Goal: Use online tool/utility: Utilize a website feature to perform a specific function

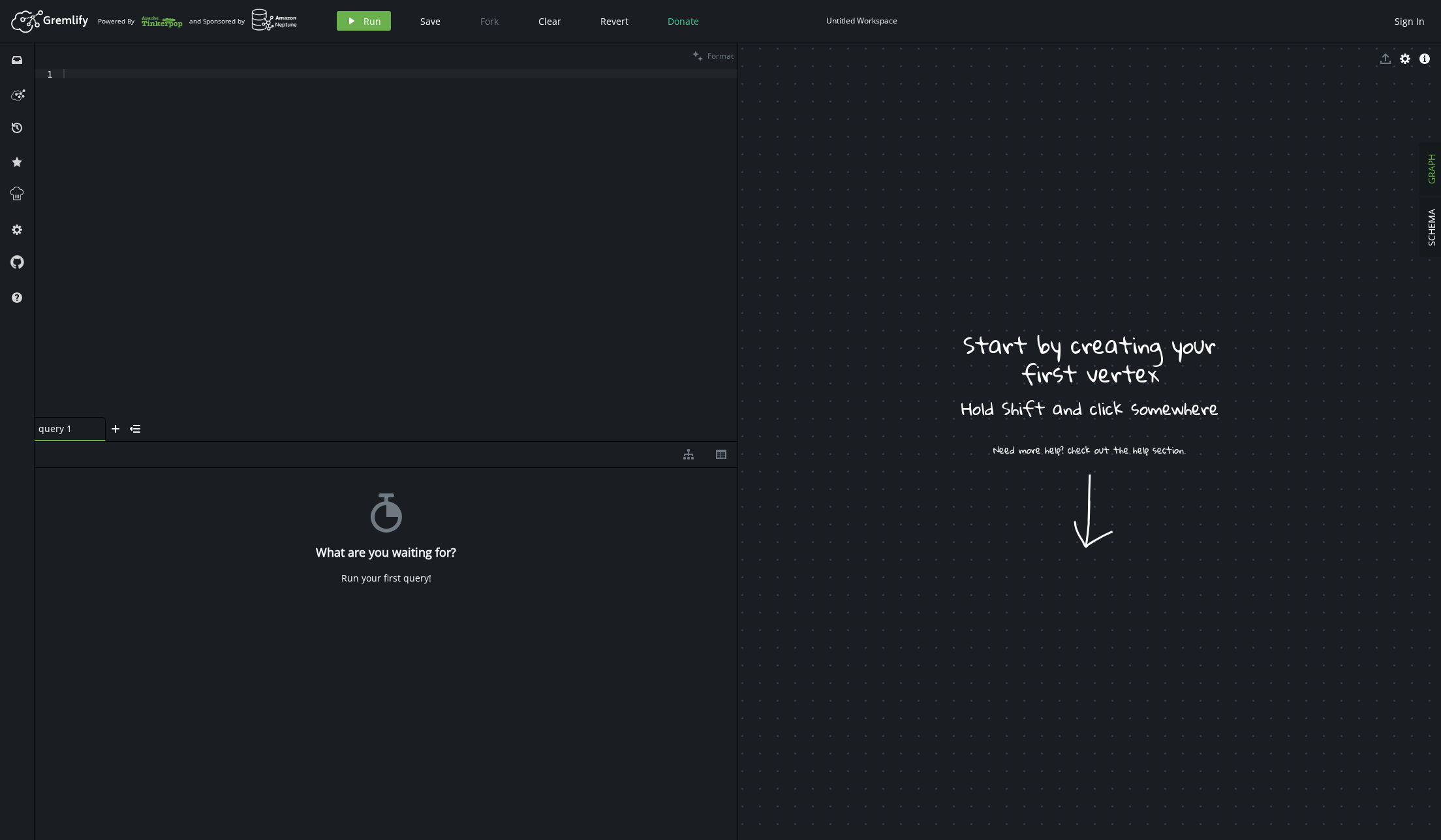
drag, startPoint x: 1121, startPoint y: 400, endPoint x: 1121, endPoint y: 387, distance: 13.0
drag, startPoint x: 1114, startPoint y: 415, endPoint x: 1126, endPoint y: 425, distance: 15.6
drag, startPoint x: 1130, startPoint y: 469, endPoint x: 1122, endPoint y: 447, distance: 23.4
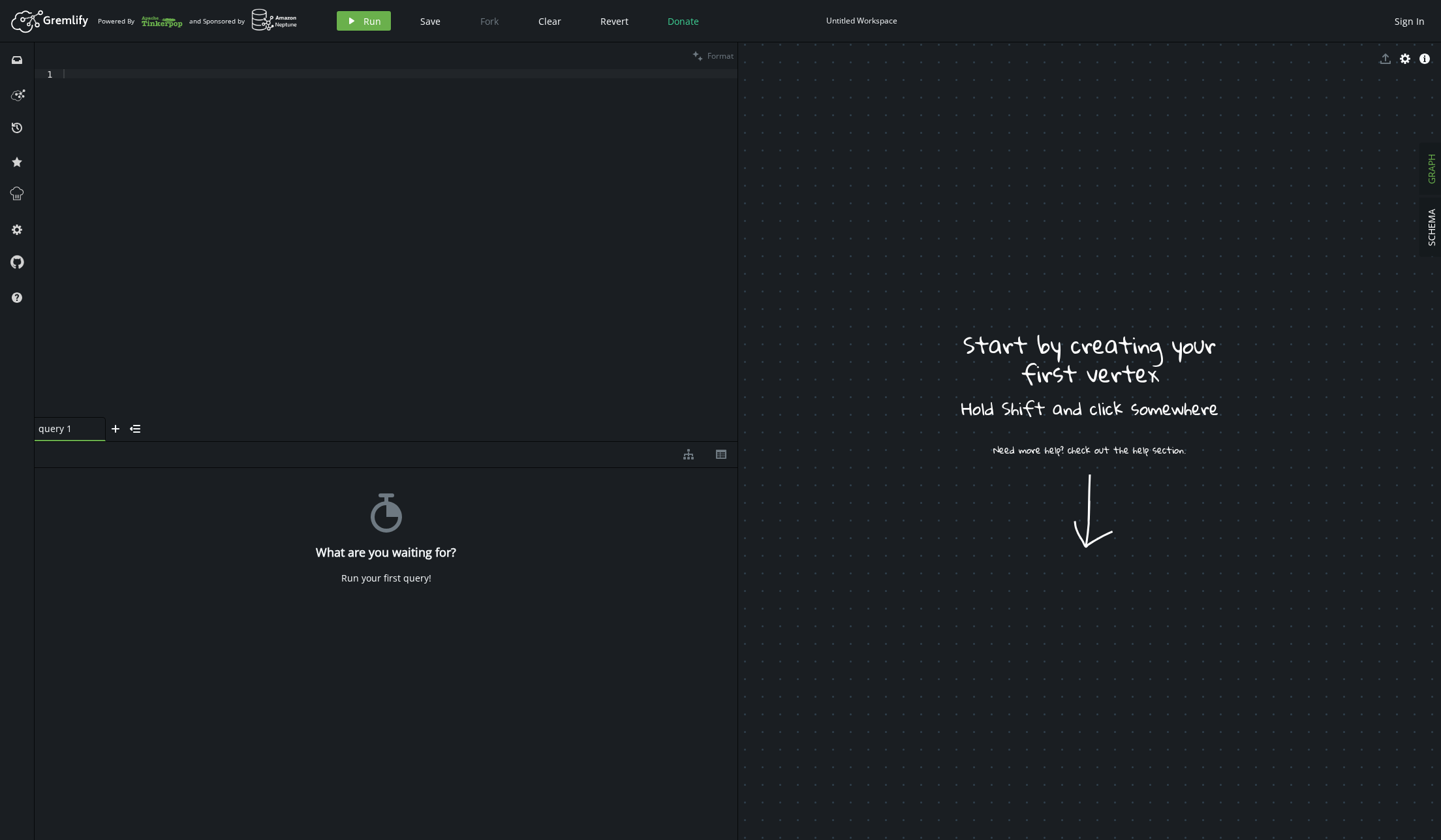
click at [1435, 237] on span "SCHEMA" at bounding box center [1432, 227] width 12 height 37
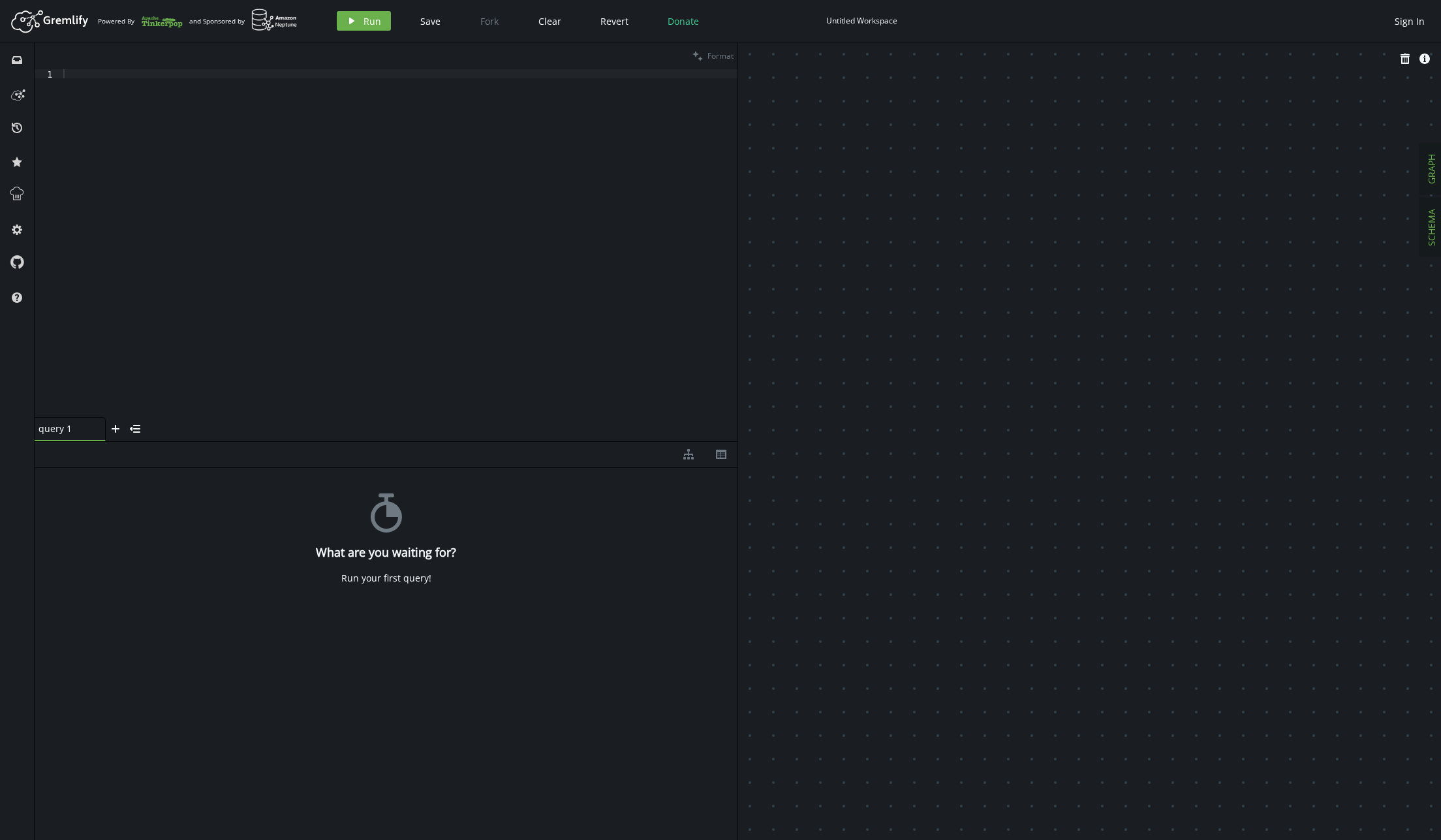
click at [1436, 175] on span "GRAPH" at bounding box center [1432, 168] width 12 height 30
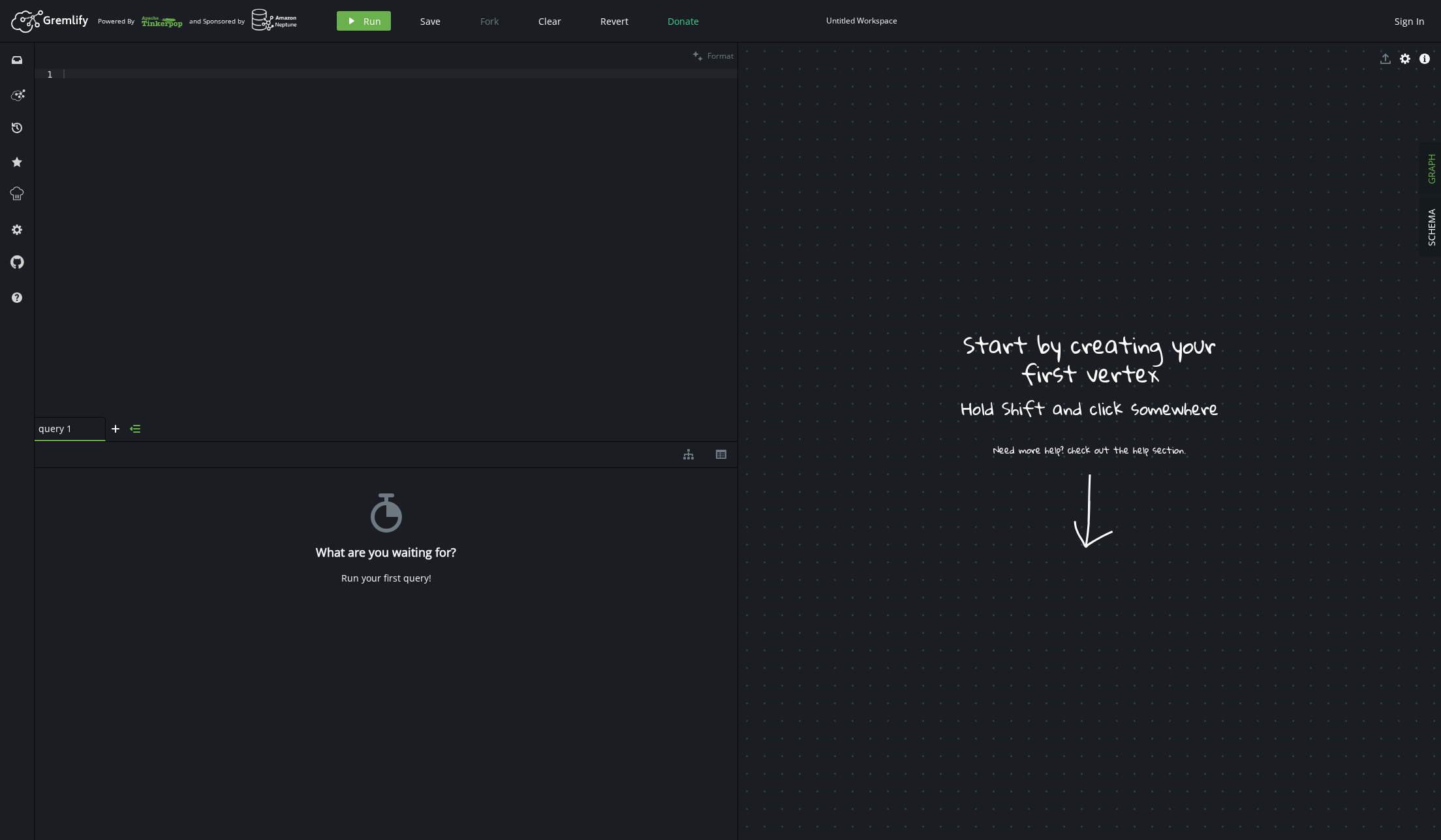
click at [127, 432] on button "menu-closed" at bounding box center [135, 428] width 19 height 24
click at [51, 432] on button "menu-open" at bounding box center [44, 431] width 19 height 19
click at [368, 229] on div at bounding box center [399, 252] width 677 height 366
click at [354, 30] on button "play Run" at bounding box center [364, 20] width 54 height 19
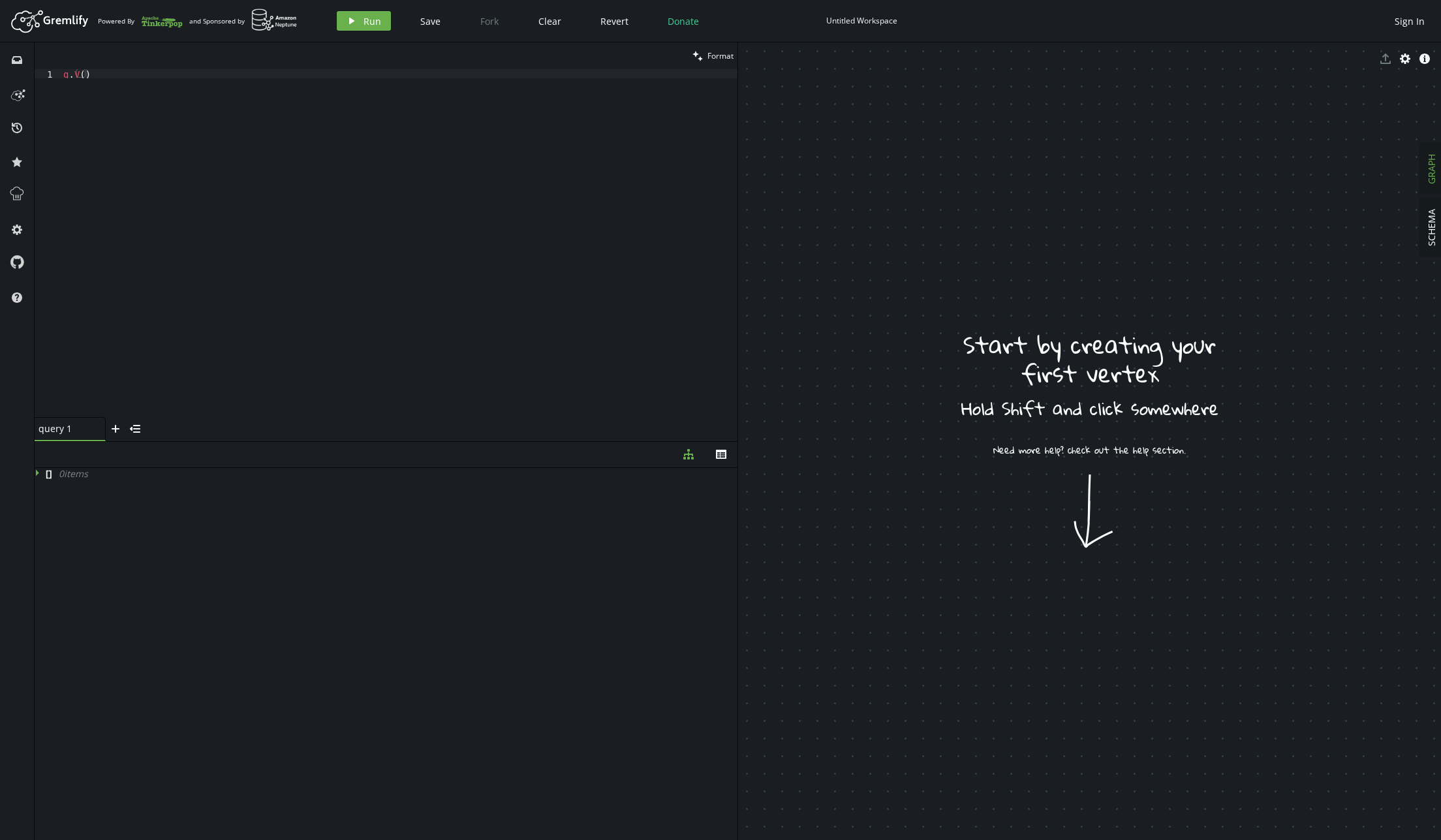
click at [431, 199] on div "g . V ( )" at bounding box center [399, 252] width 677 height 366
paste textarea "1"
type textarea "g.V(1)"
click at [359, 25] on button "play Run" at bounding box center [364, 20] width 54 height 19
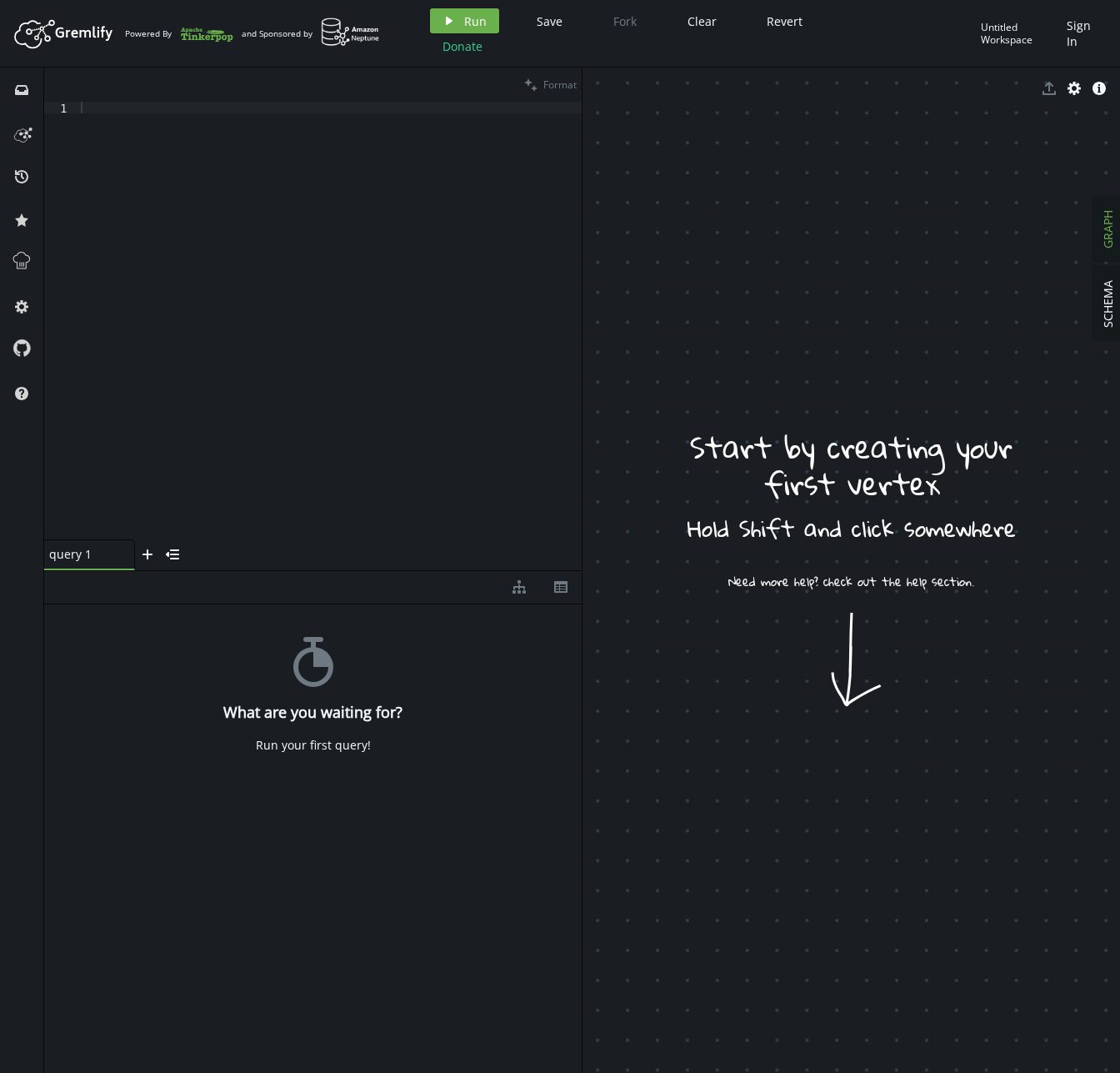
click at [349, 208] on div at bounding box center [329, 331] width 504 height 461
paste textarea "graph = TinkerFactory.createModern()"
click at [479, 25] on span "Run" at bounding box center [476, 22] width 23 height 16
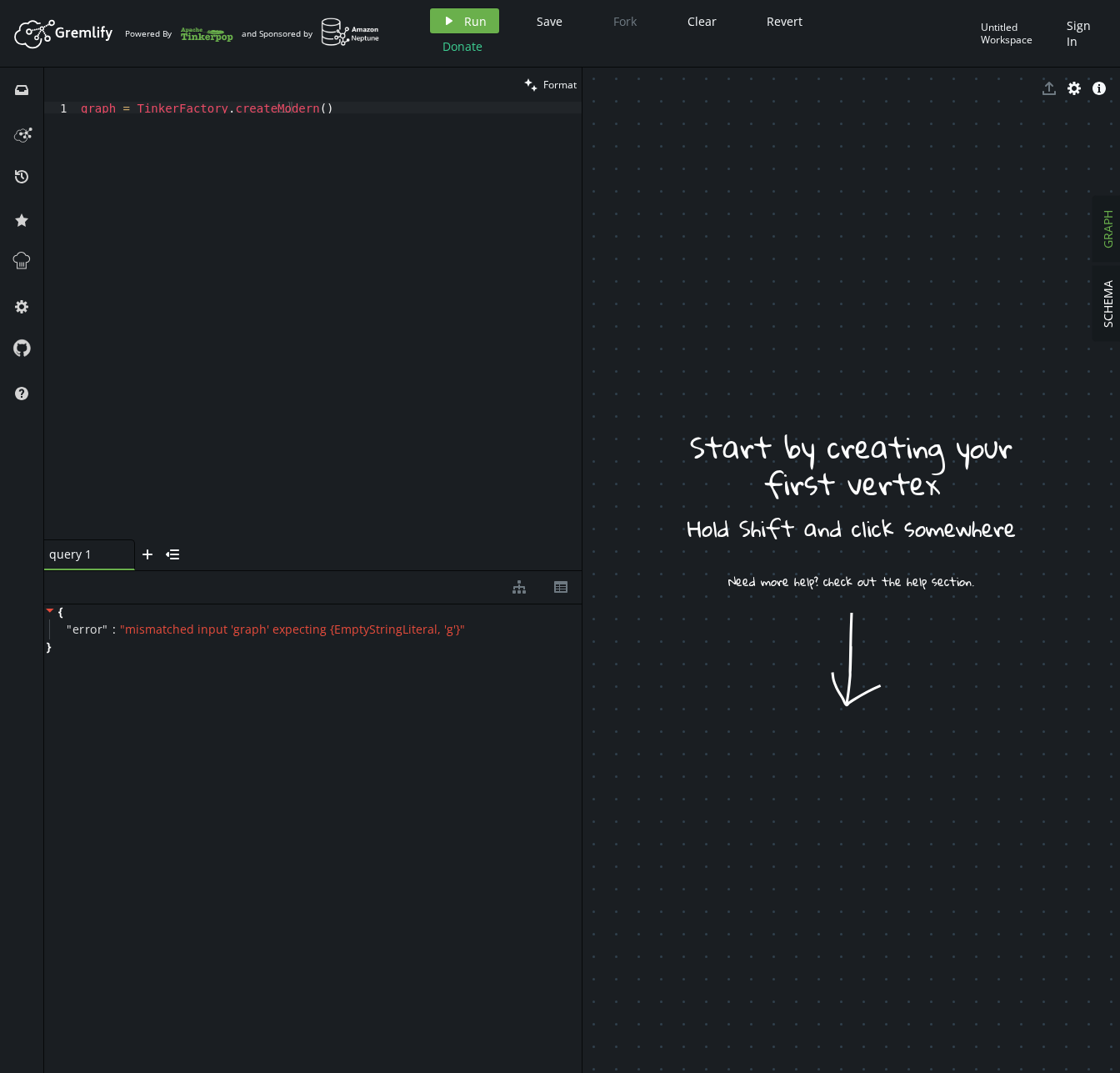
click at [510, 211] on div "graph = TinkerFactory . createModern ( )" at bounding box center [329, 331] width 504 height 461
click at [471, 167] on div "graph = TinkerFactory . createModern ( )" at bounding box center [329, 331] width 504 height 461
paste textarea "Graph graph = [DOMAIN_NAME]();"
click at [476, 20] on span "Run" at bounding box center [476, 22] width 23 height 16
click at [421, 204] on div "Graph graph = TinkerGraph . open ( ) ;" at bounding box center [329, 331] width 504 height 461
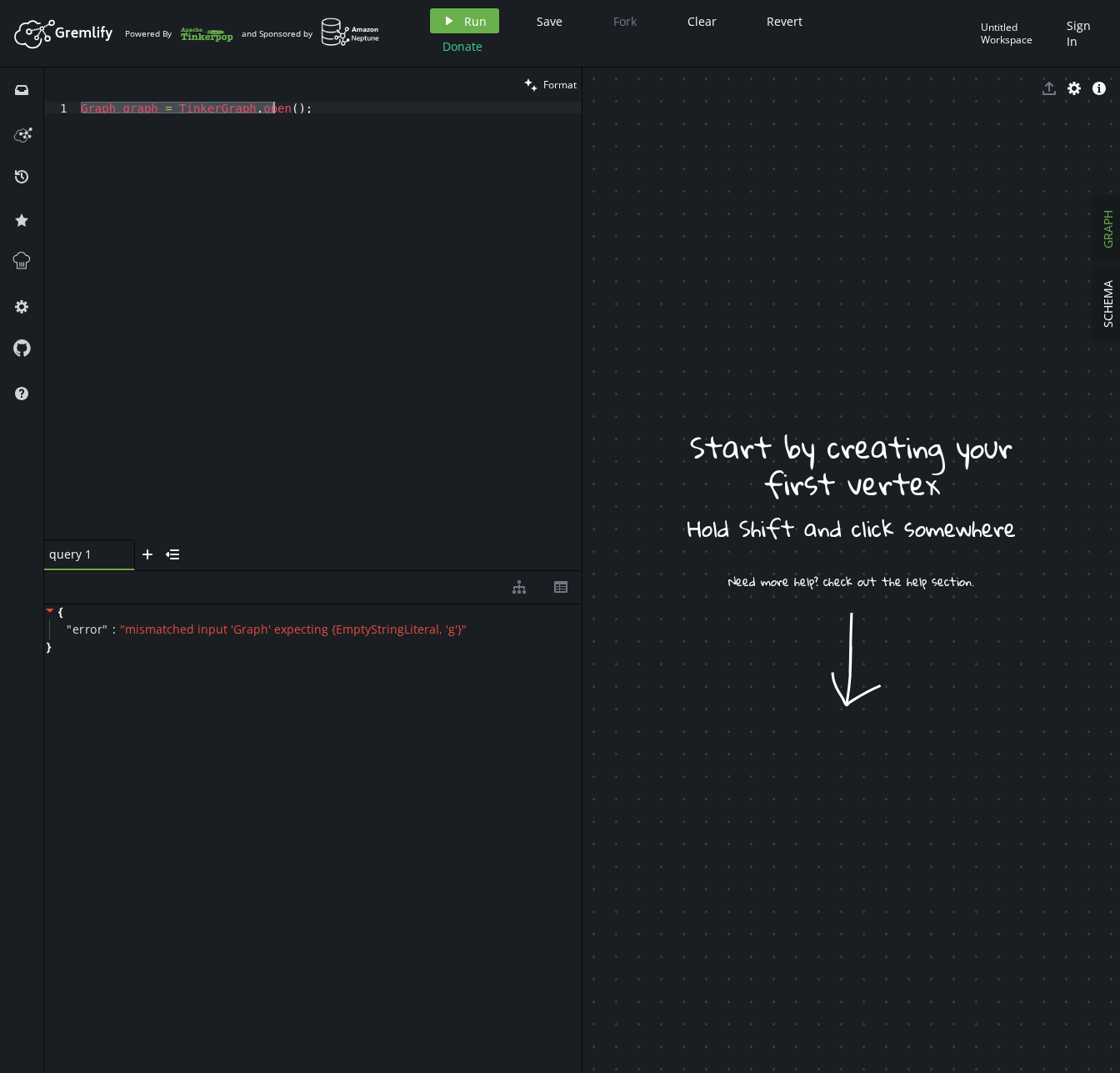
paste textarea "v1 = g.addV('person').property('name','[PERSON_NAME]').next()"
click at [473, 25] on span "Run" at bounding box center [476, 22] width 23 height 16
click at [427, 304] on div "v1 = g . addV ( 'person' ) . property ( 'name' , [GEOGRAPHIC_DATA][PERSON_NAME]…" at bounding box center [329, 331] width 504 height 461
paste textarea "graph = [DOMAIN_NAME]"
click at [471, 31] on button "play Run" at bounding box center [465, 20] width 69 height 25
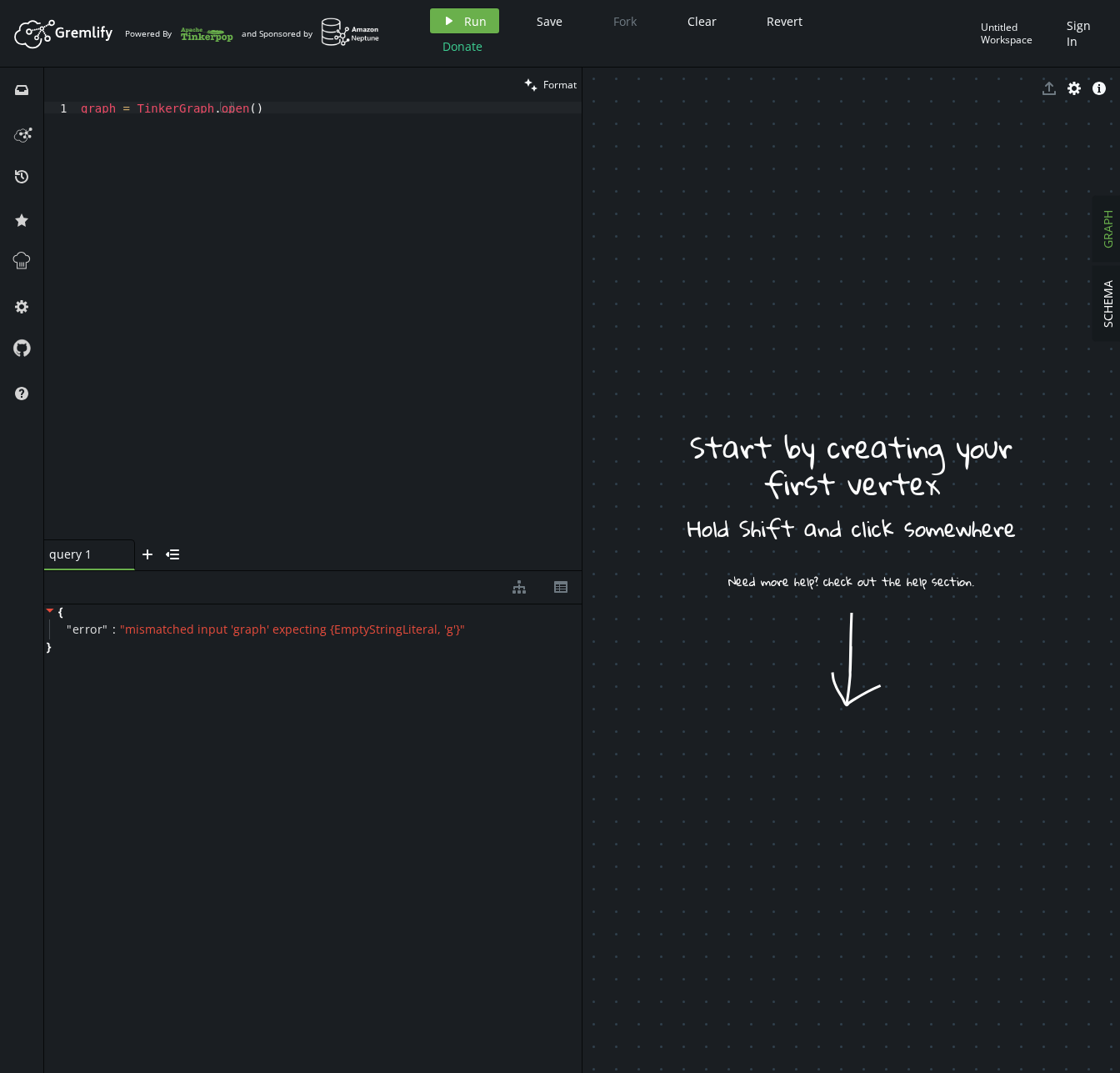
click at [395, 186] on div "graph = TinkerGraph . open ( )" at bounding box center [329, 331] width 504 height 461
drag, startPoint x: 393, startPoint y: 132, endPoint x: 0, endPoint y: 106, distance: 393.9
click at [0, 106] on div "inbox history star cog help clean Format graph = [DOMAIN_NAME]() 1 graph = Tink…" at bounding box center [560, 570] width 1120 height 1005
paste textarea "Factory.createModer"
type textarea "graph = TinkerFactory.createModern()"
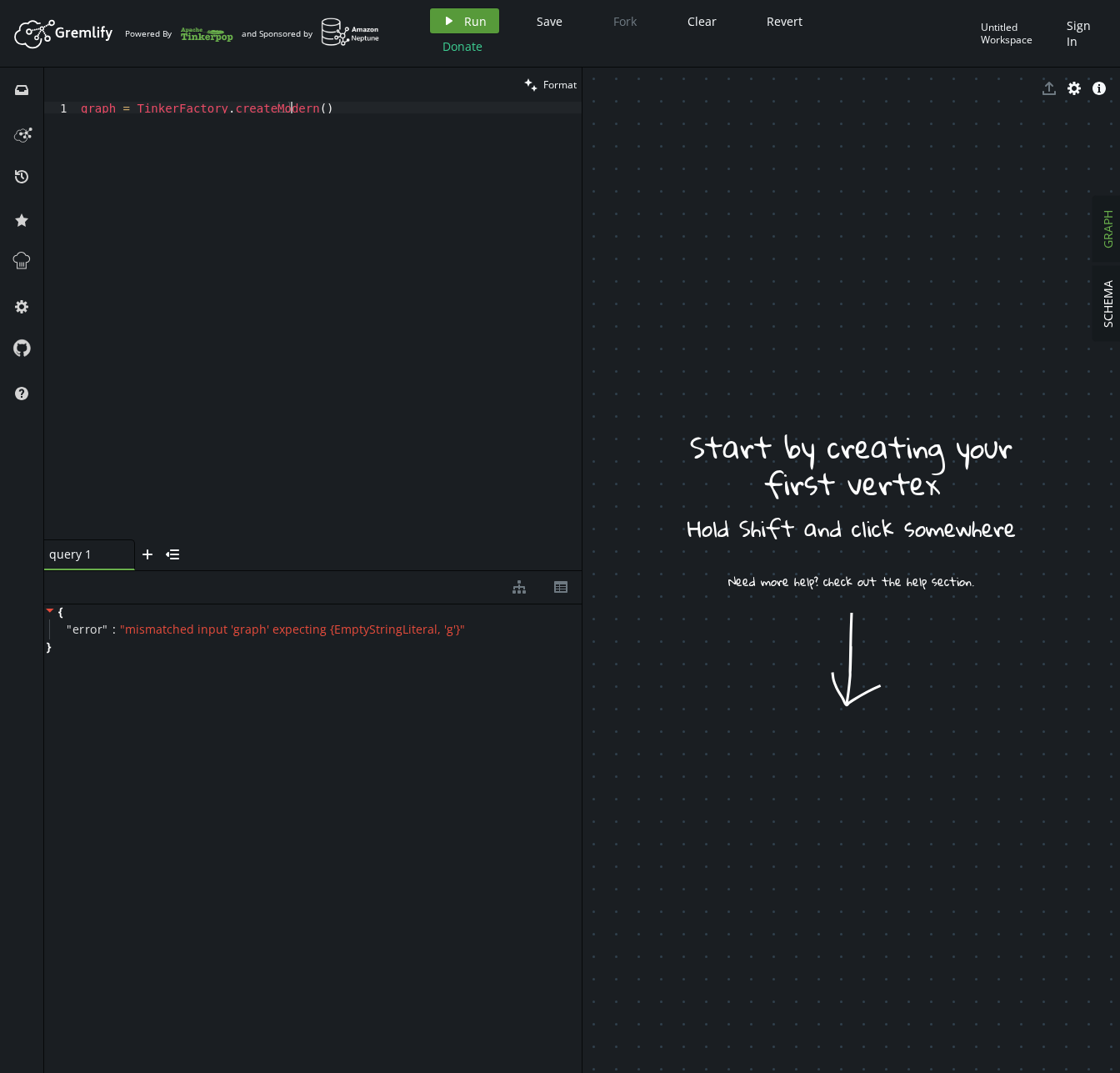
click at [462, 10] on button "play Run" at bounding box center [465, 20] width 69 height 25
click at [460, 15] on button "play Run" at bounding box center [465, 20] width 69 height 25
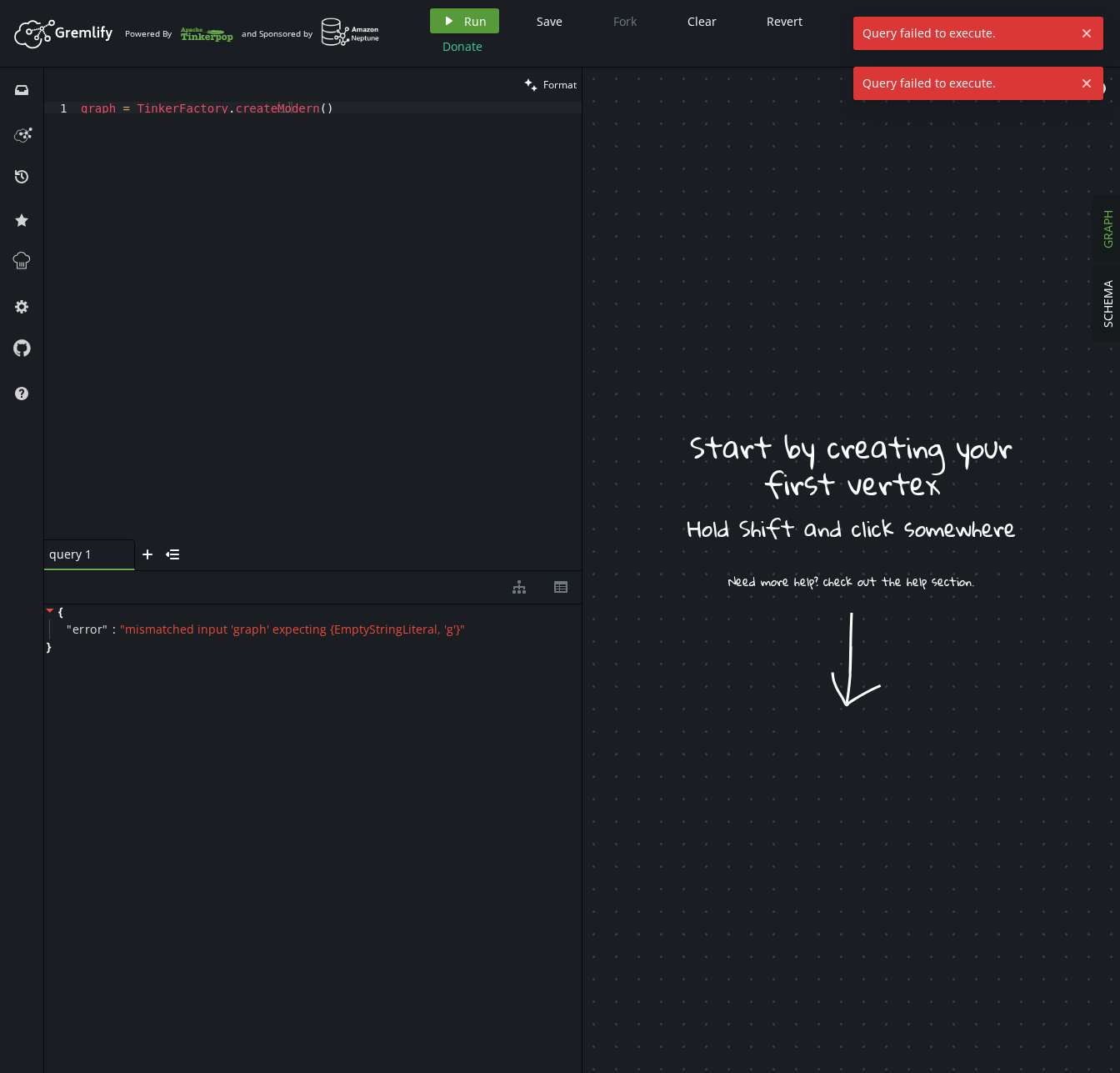
click at [460, 15] on button "play Run" at bounding box center [465, 20] width 69 height 25
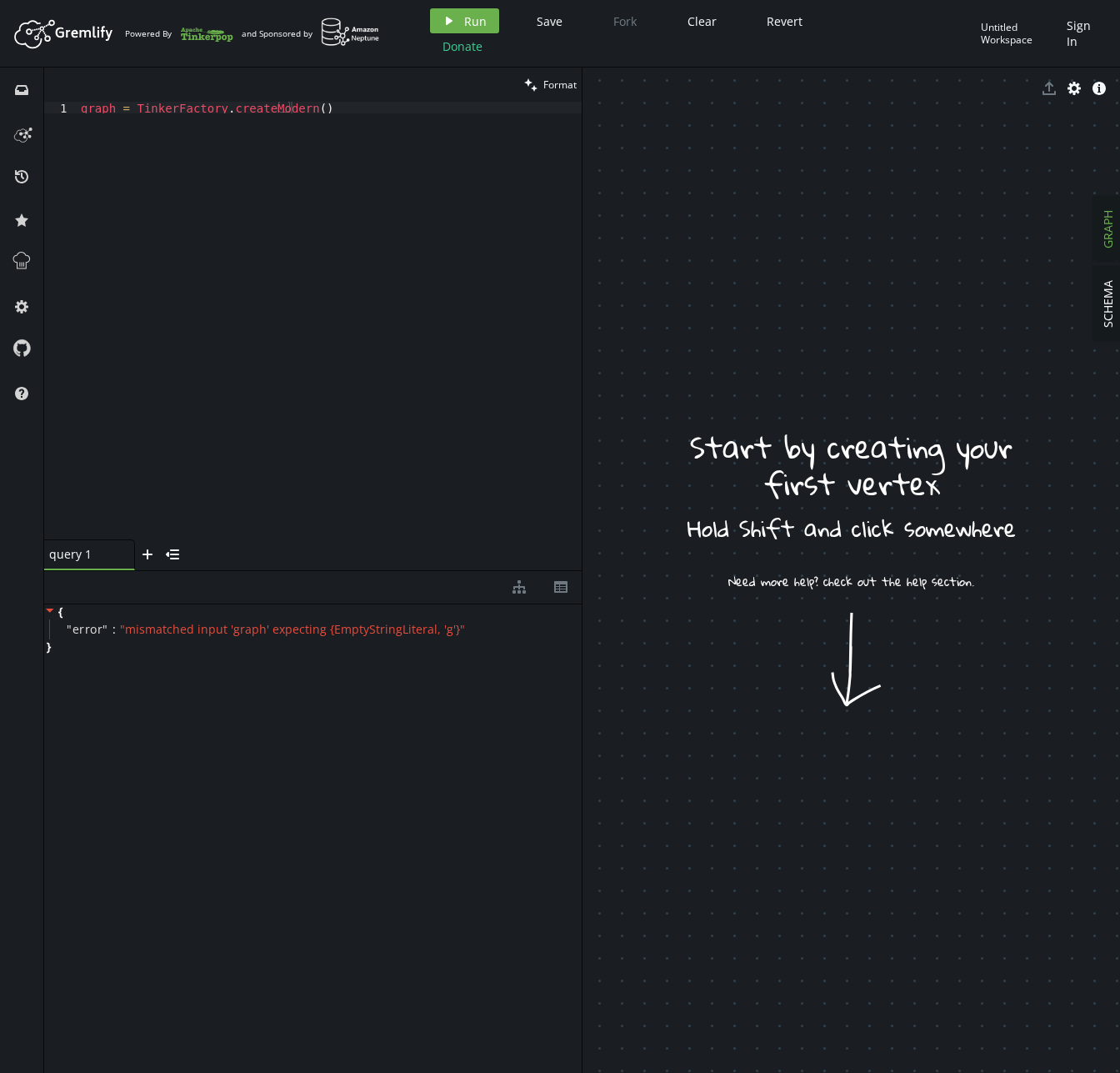
drag, startPoint x: 938, startPoint y: 517, endPoint x: 921, endPoint y: 519, distance: 17.1
click at [1105, 86] on icon "button" at bounding box center [1099, 88] width 14 height 14
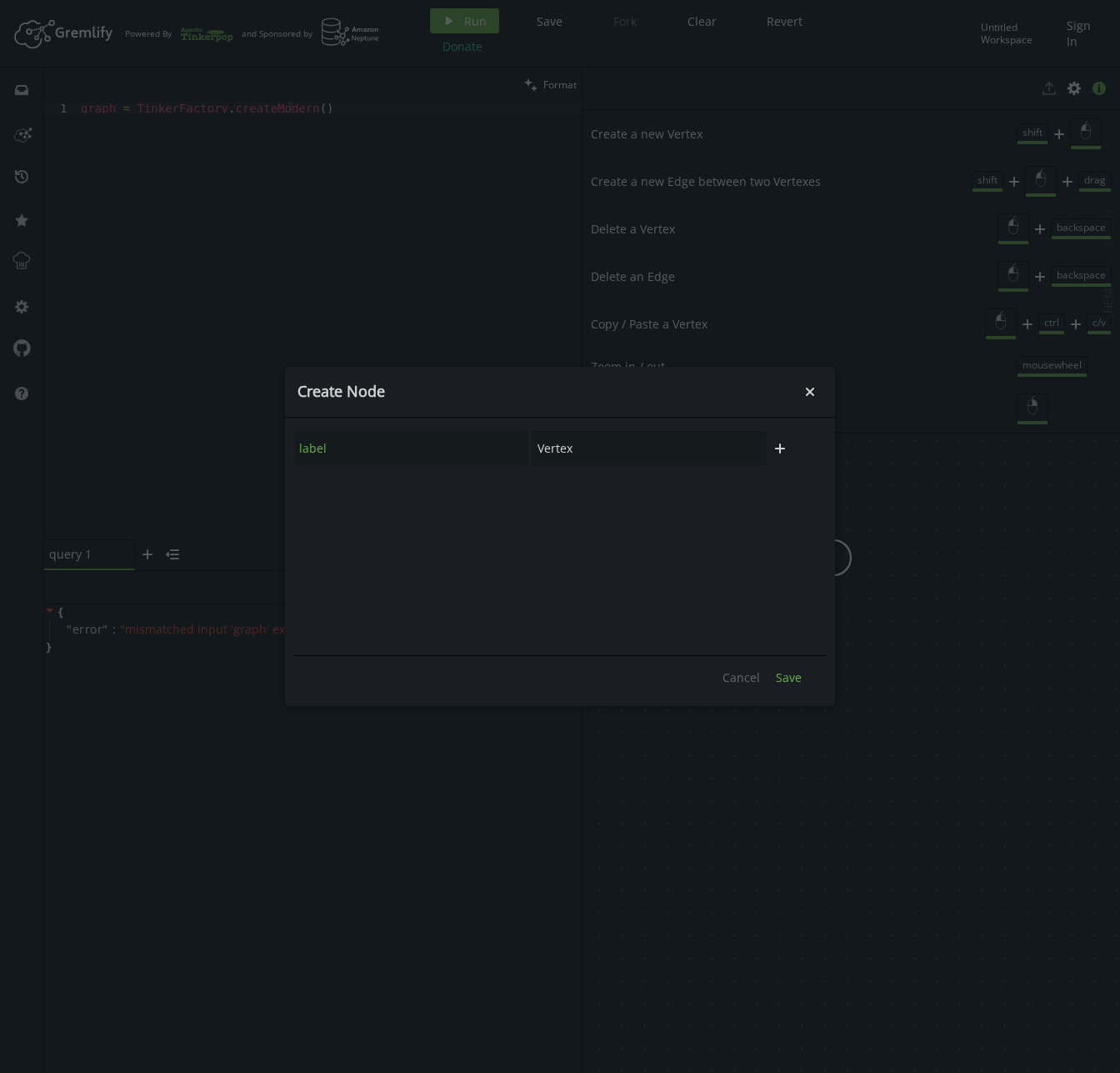
click at [779, 684] on span "Save" at bounding box center [789, 677] width 26 height 16
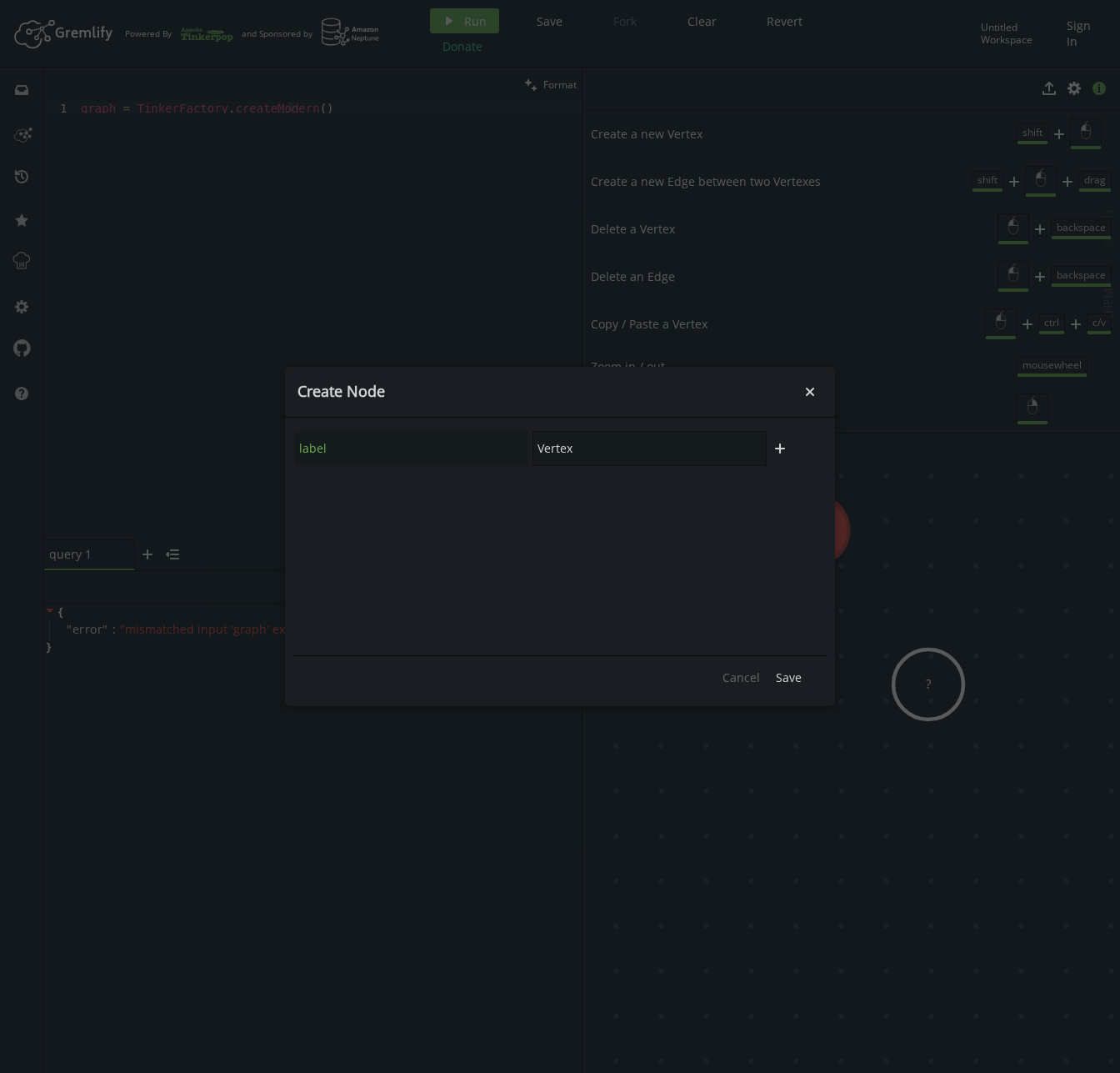
click at [670, 448] on input "Vertex" at bounding box center [649, 449] width 234 height 35
click at [783, 680] on span "Save" at bounding box center [789, 677] width 26 height 16
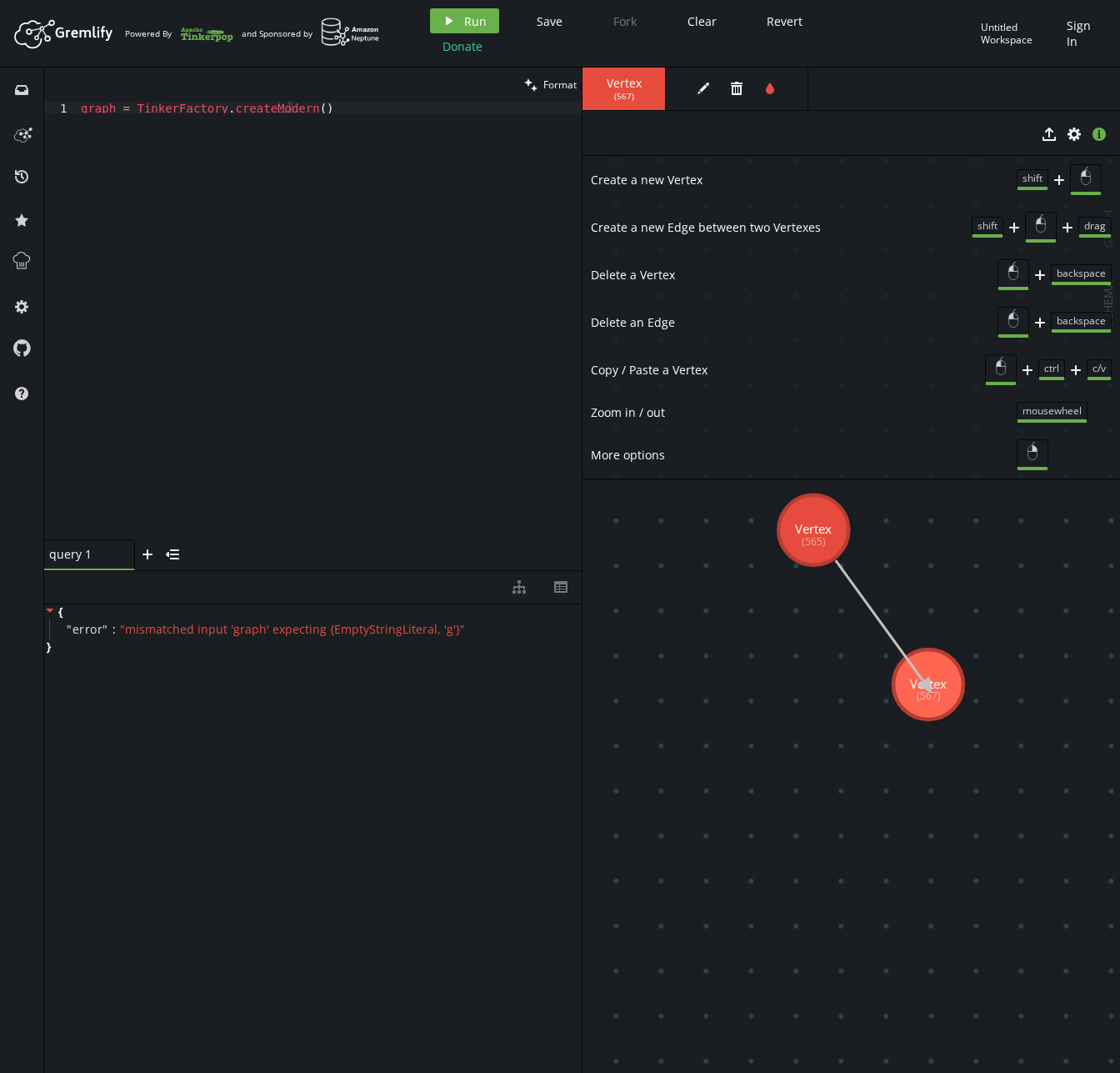
drag, startPoint x: 799, startPoint y: 521, endPoint x: 927, endPoint y: 687, distance: 209.6
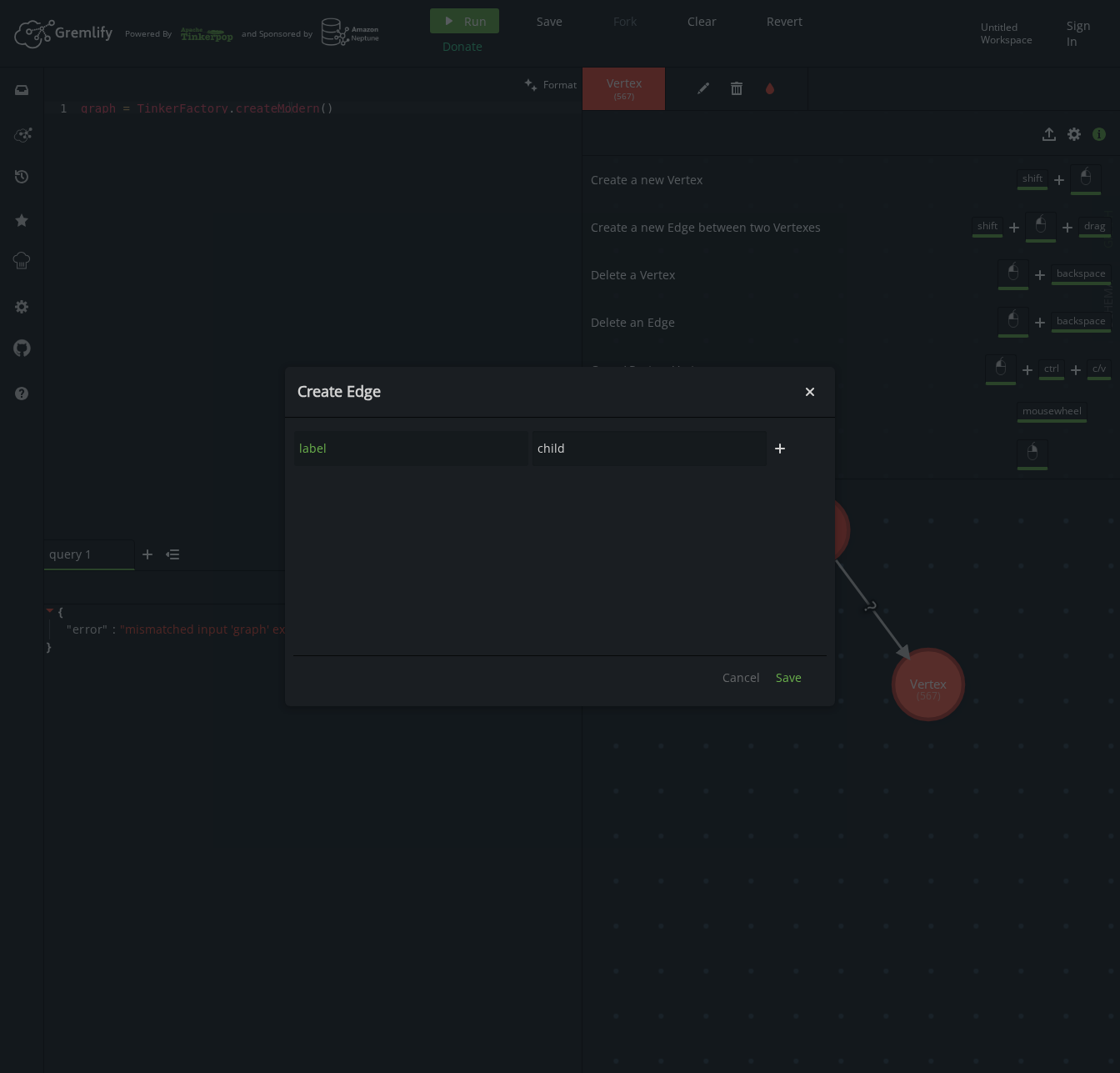
click at [787, 673] on span "Save" at bounding box center [789, 677] width 26 height 16
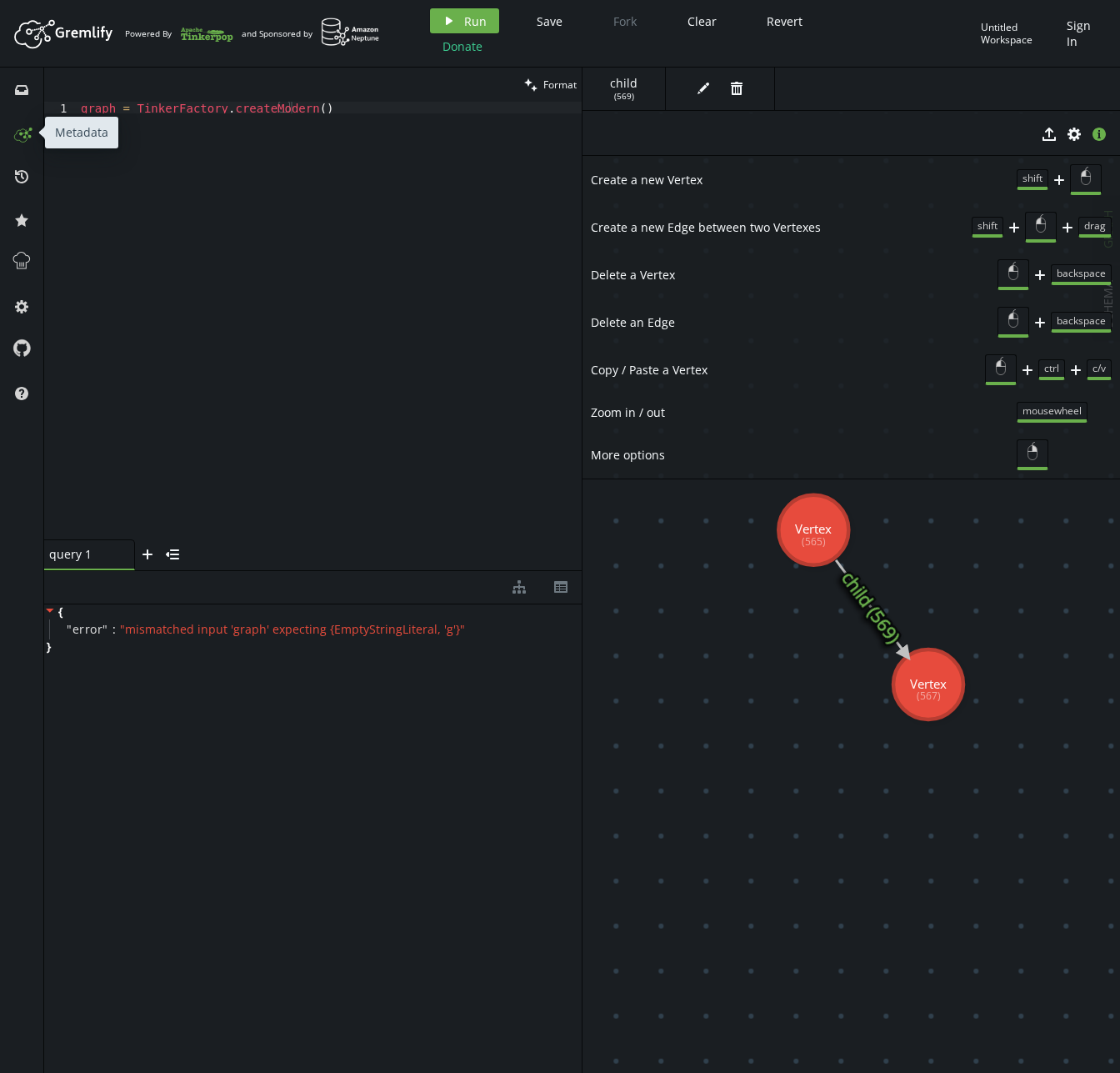
click at [28, 142] on icon at bounding box center [21, 132] width 27 height 27
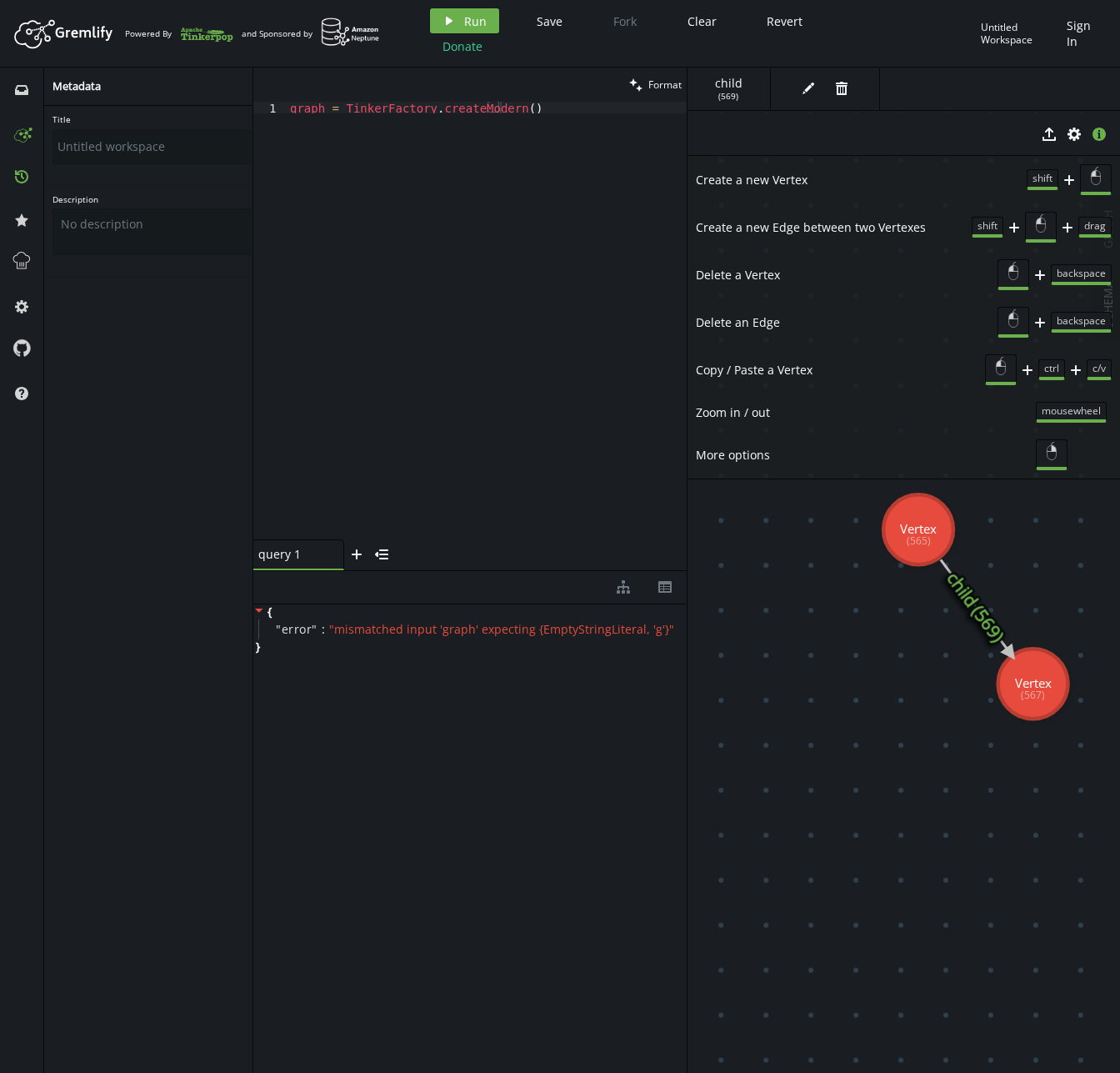
click at [20, 178] on icon "history" at bounding box center [22, 177] width 14 height 14
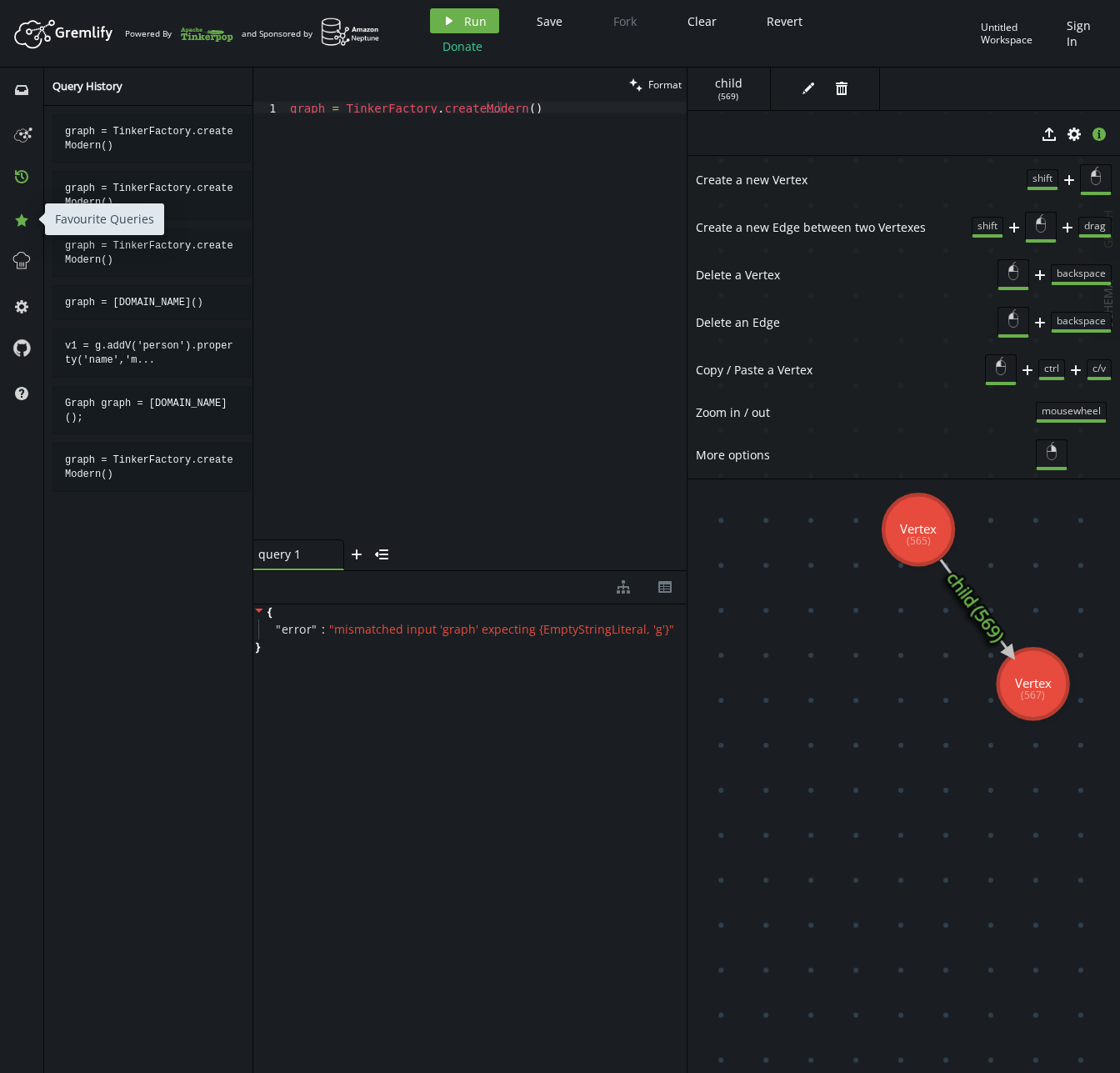
click at [24, 216] on icon "star" at bounding box center [22, 220] width 14 height 14
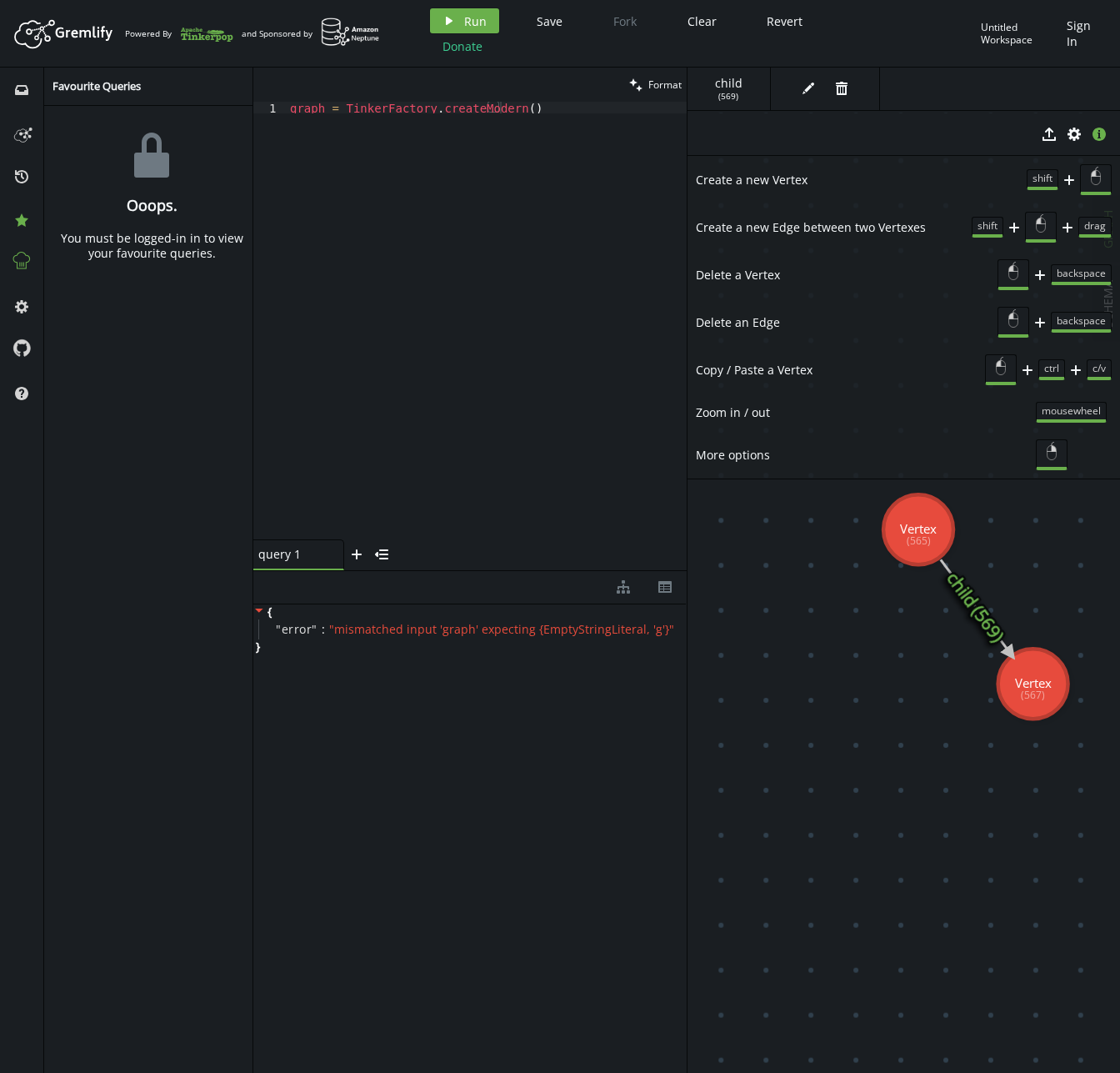
click at [16, 259] on icon at bounding box center [22, 261] width 22 height 22
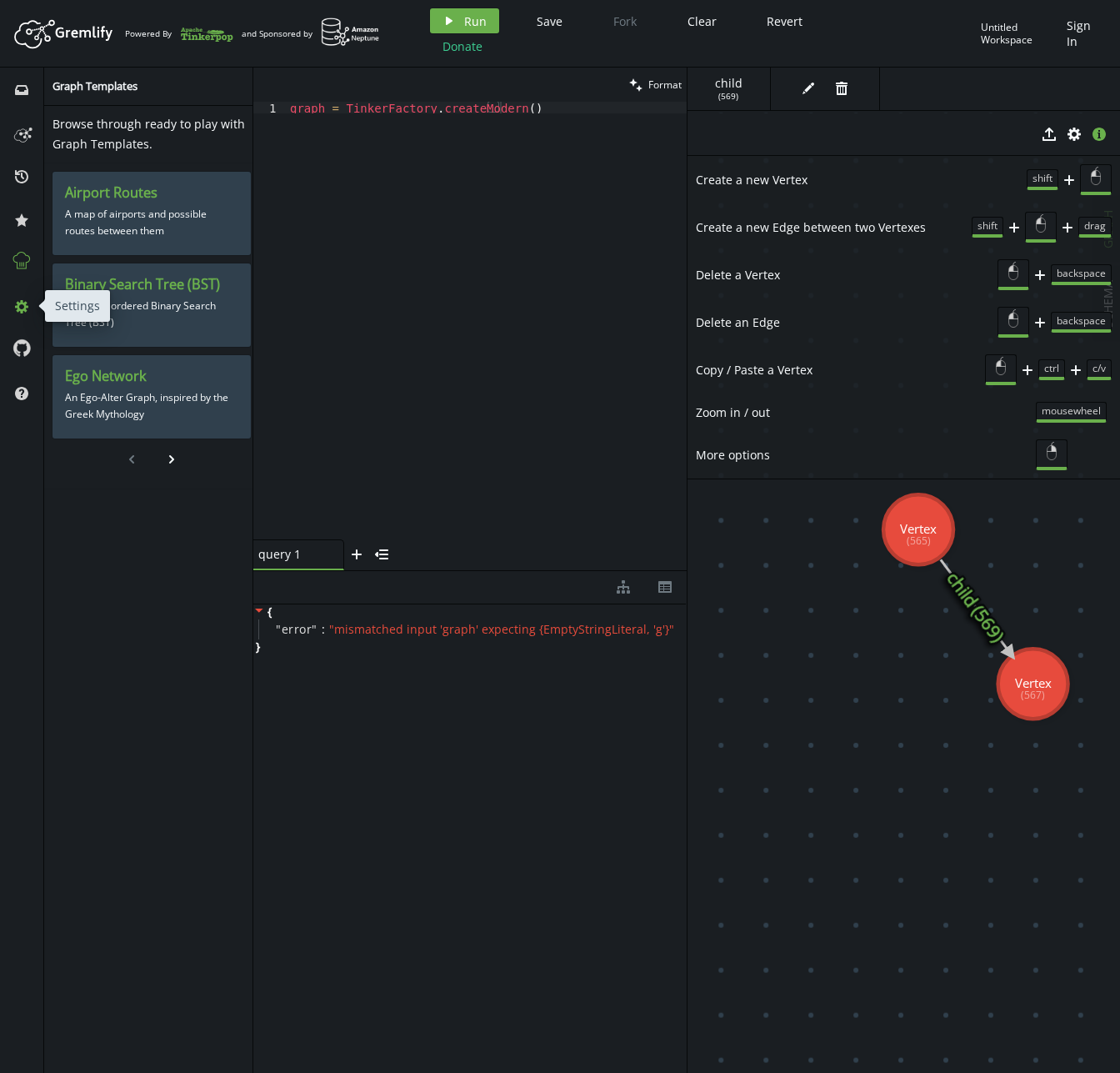
click at [19, 313] on button "cog" at bounding box center [21, 306] width 27 height 27
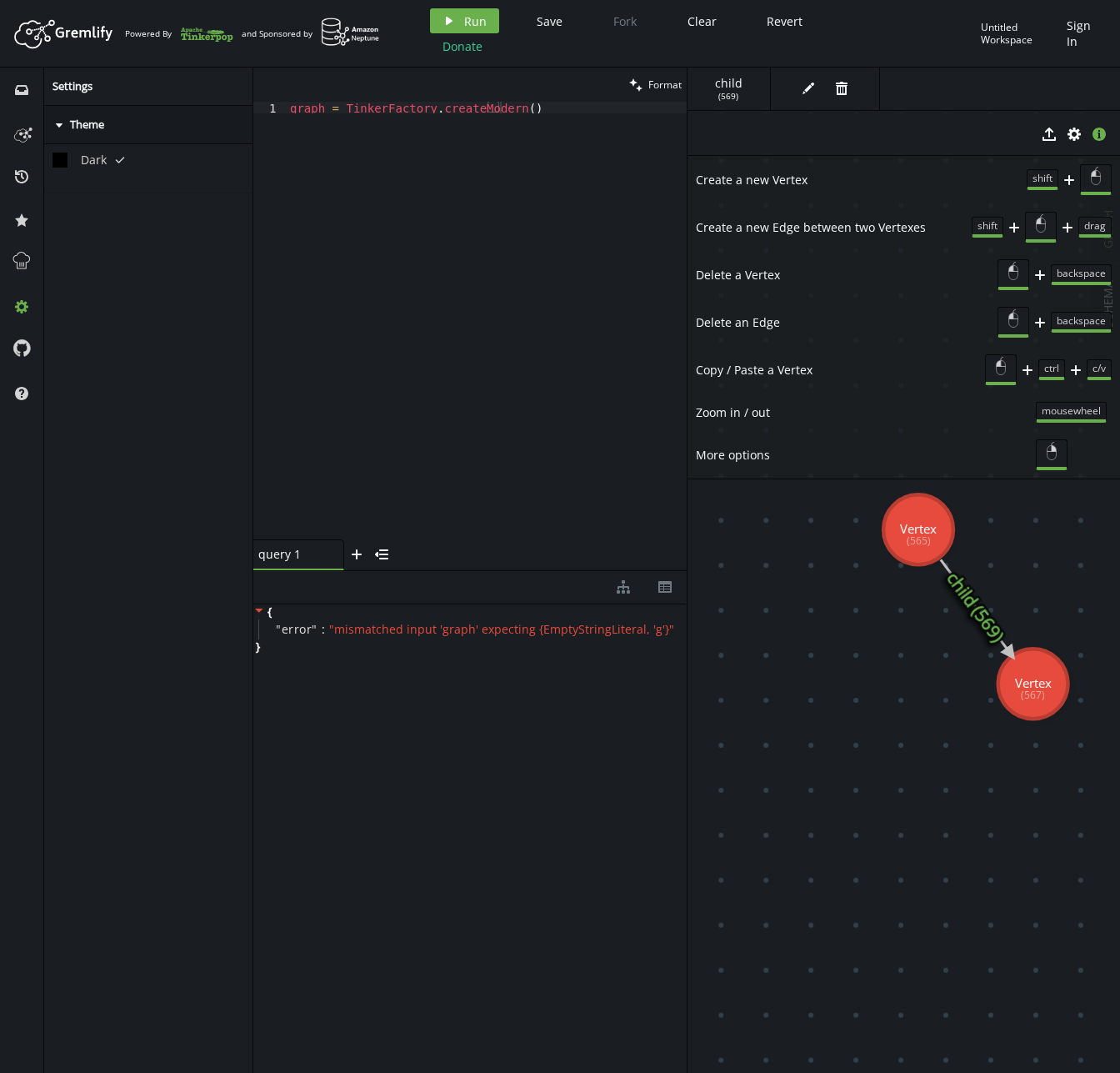
click at [56, 153] on icon at bounding box center [59, 159] width 15 height 15
click at [75, 166] on li "Dark tick" at bounding box center [151, 159] width 198 height 15
click at [61, 164] on circle at bounding box center [60, 159] width 27 height 27
click at [66, 134] on div "caret-right Theme" at bounding box center [151, 125] width 215 height 38
click at [64, 130] on icon "caret-right" at bounding box center [59, 125] width 14 height 14
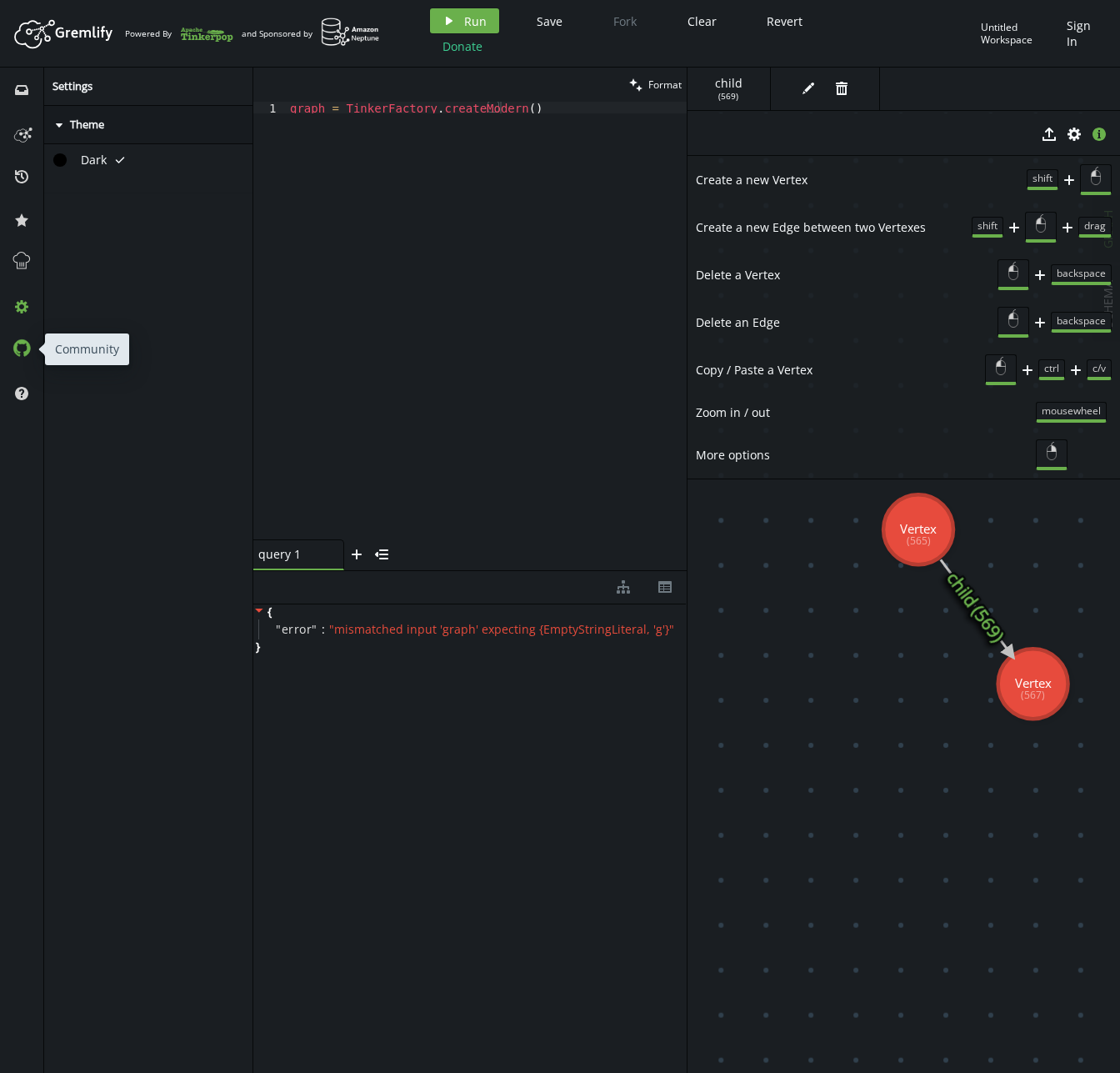
click at [21, 353] on icon at bounding box center [22, 347] width 19 height 19
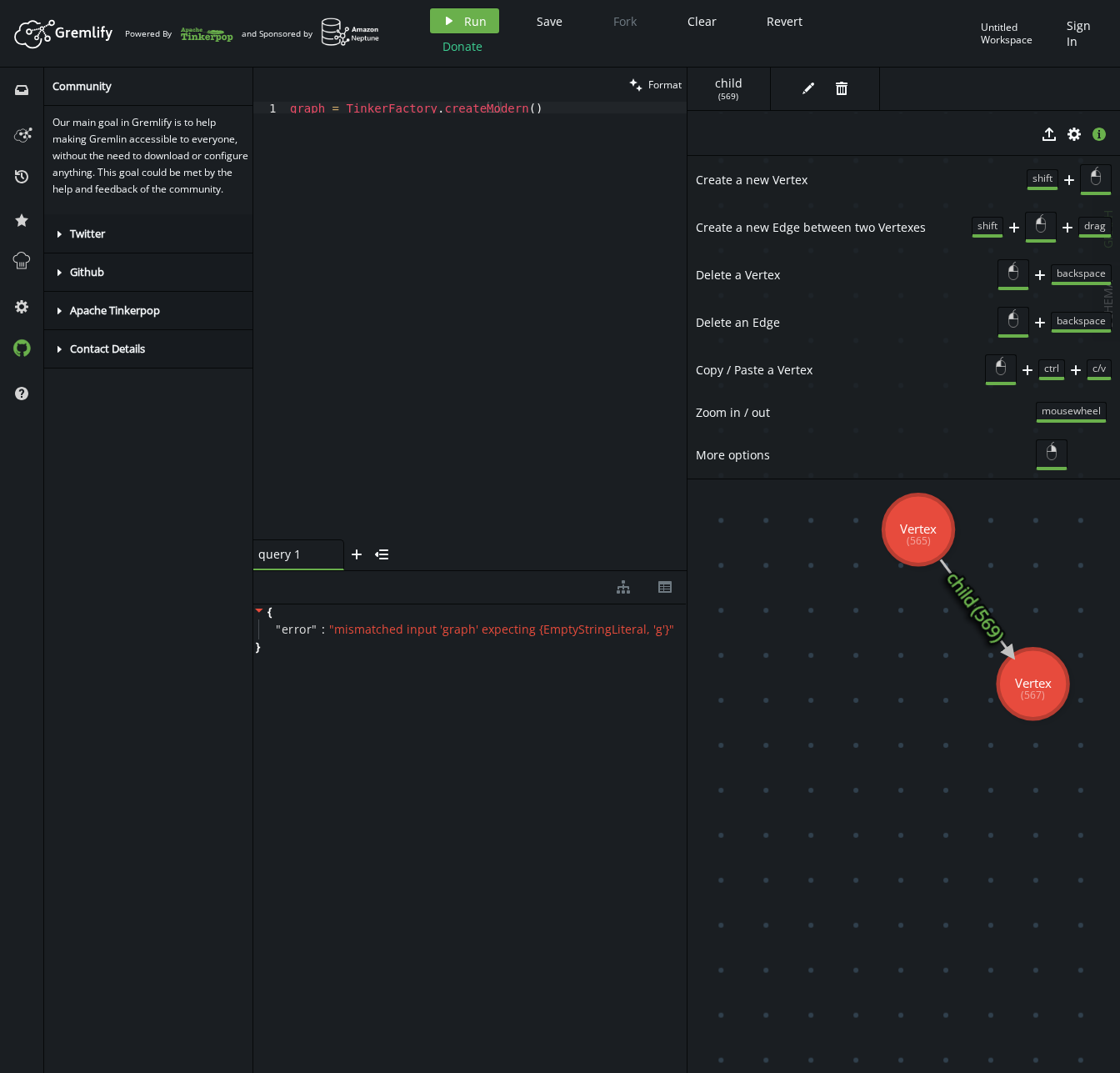
click at [8, 82] on div "inbox history star cog help" at bounding box center [22, 570] width 44 height 1005
click at [9, 86] on div "inbox" at bounding box center [21, 88] width 27 height 15
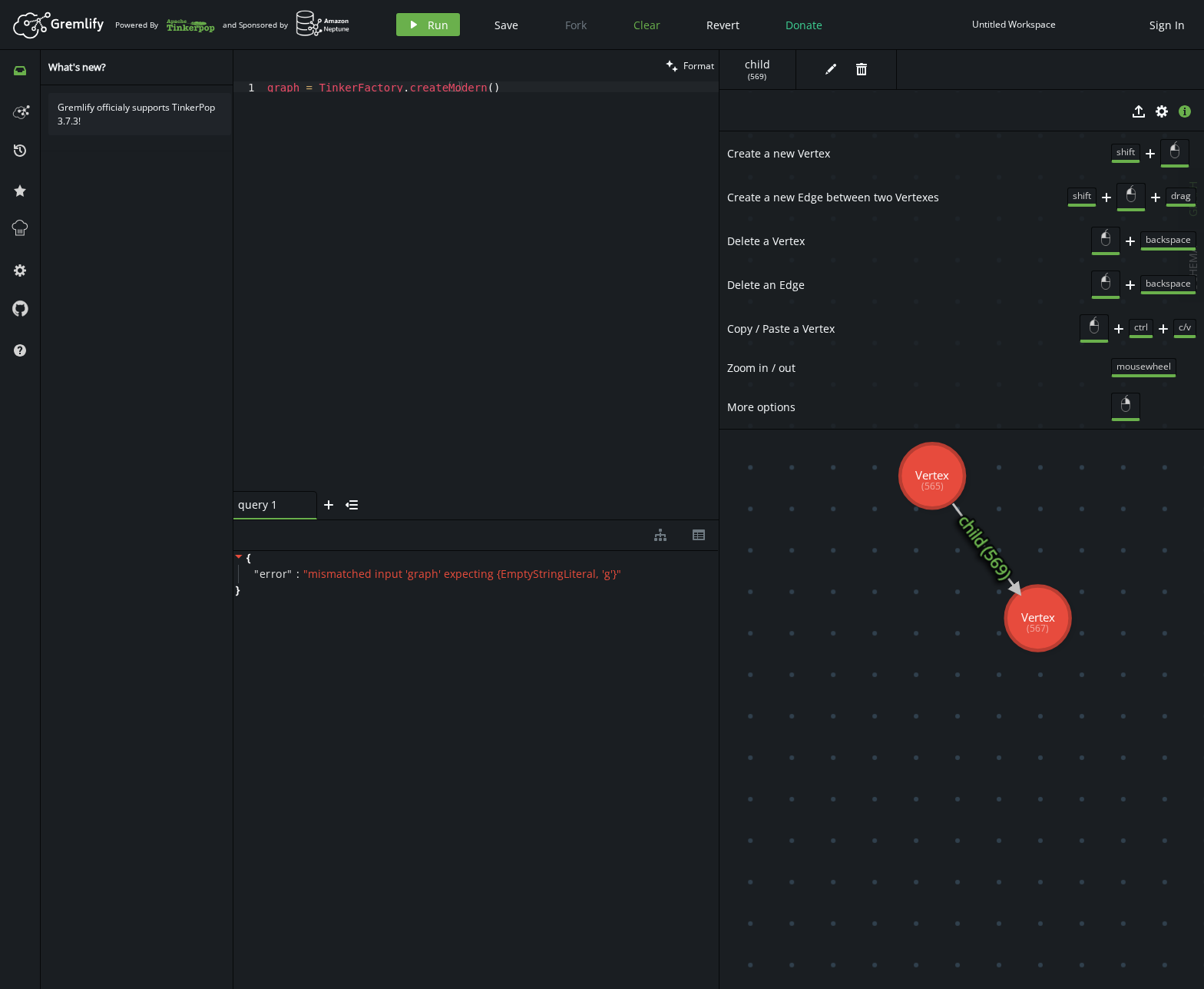
click at [635, 28] on span "Clear" at bounding box center [647, 25] width 27 height 14
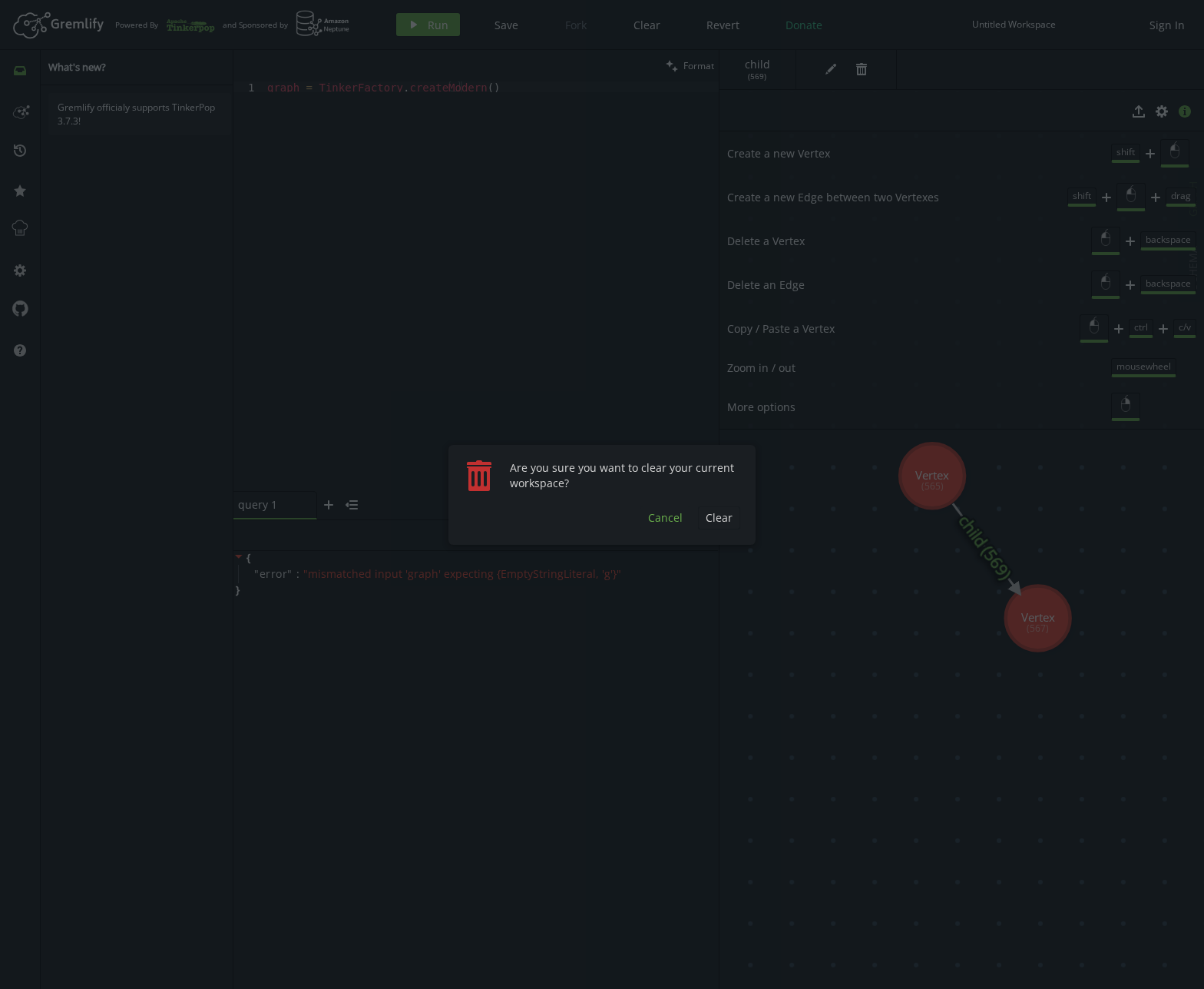
click at [682, 517] on span "Cancel" at bounding box center [665, 517] width 34 height 14
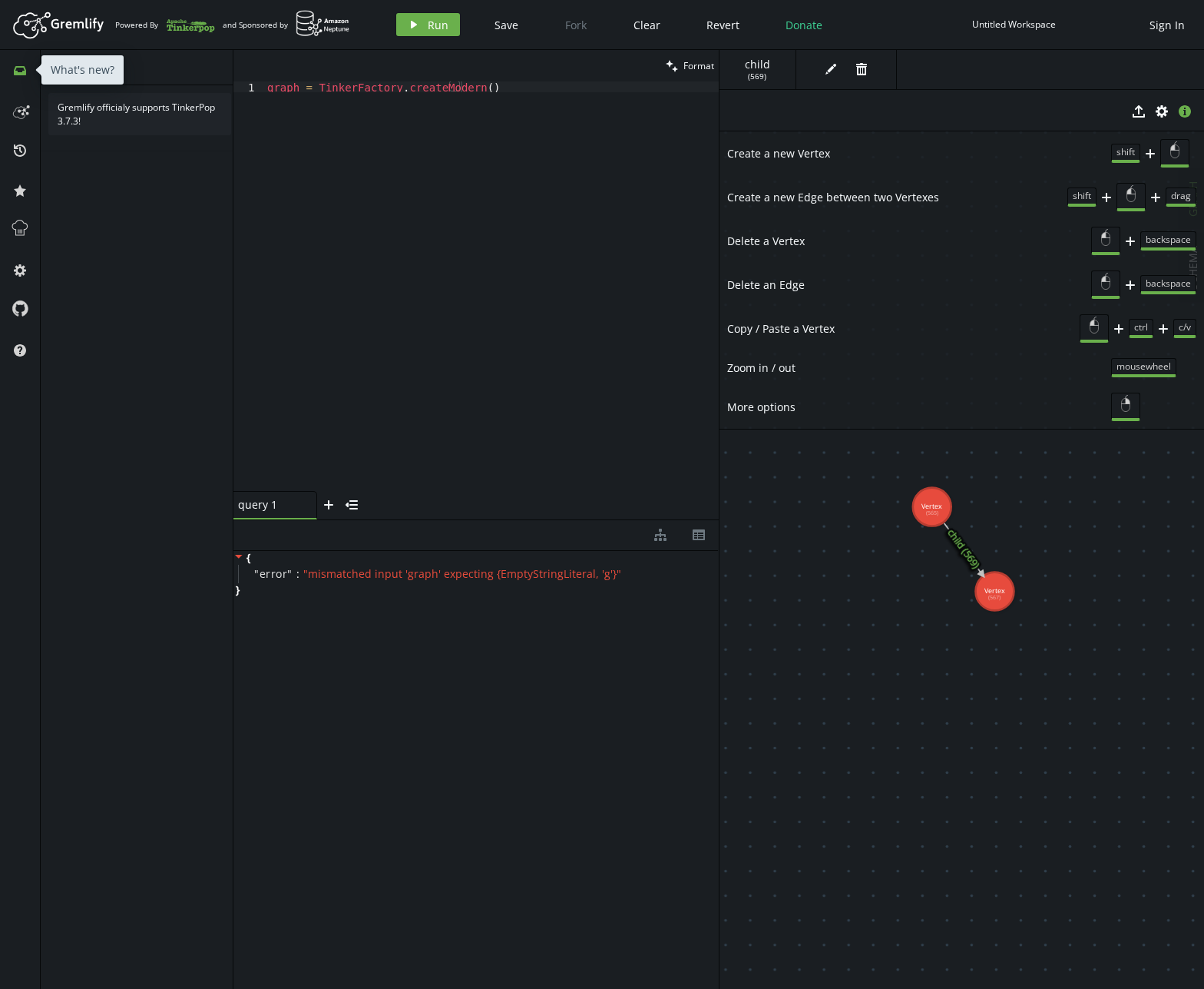
click at [24, 78] on button "inbox" at bounding box center [19, 70] width 24 height 24
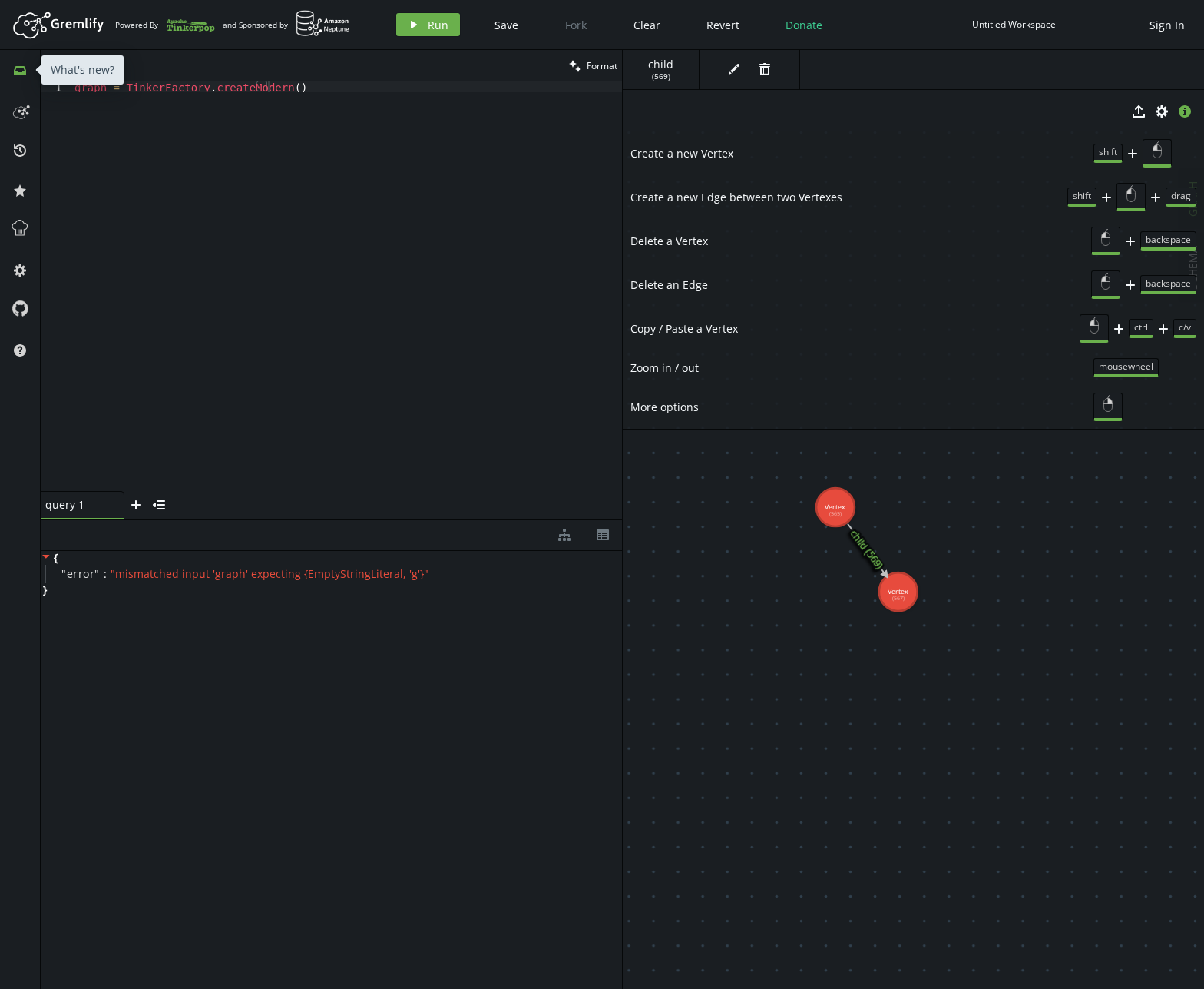
click at [24, 78] on button "inbox" at bounding box center [19, 70] width 24 height 24
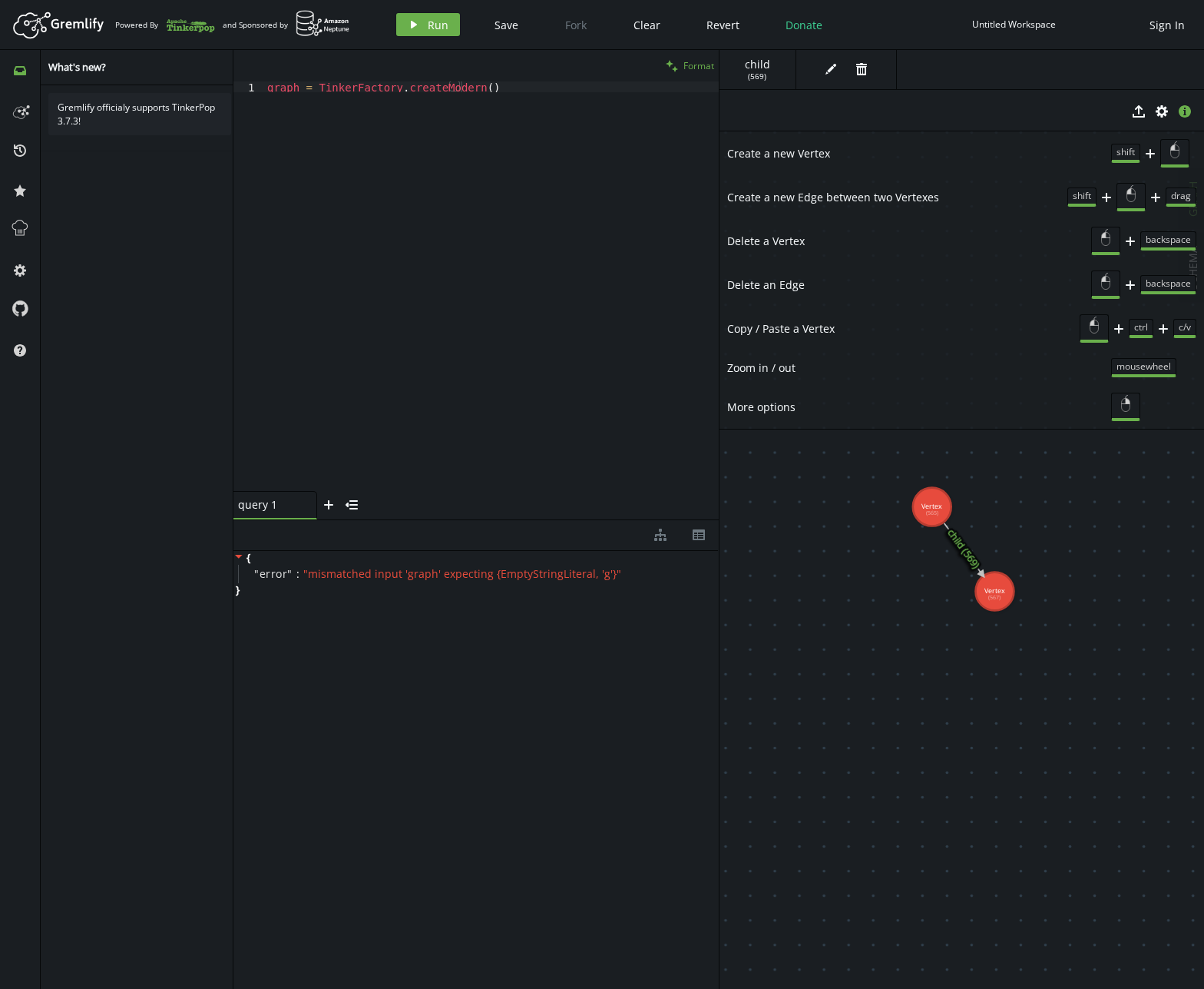
click at [686, 69] on span "Format" at bounding box center [699, 65] width 31 height 13
click at [360, 502] on button "menu-closed" at bounding box center [351, 504] width 23 height 28
click at [253, 505] on button "menu-open" at bounding box center [244, 507] width 23 height 23
click at [21, 110] on circle at bounding box center [19, 110] width 3 height 3
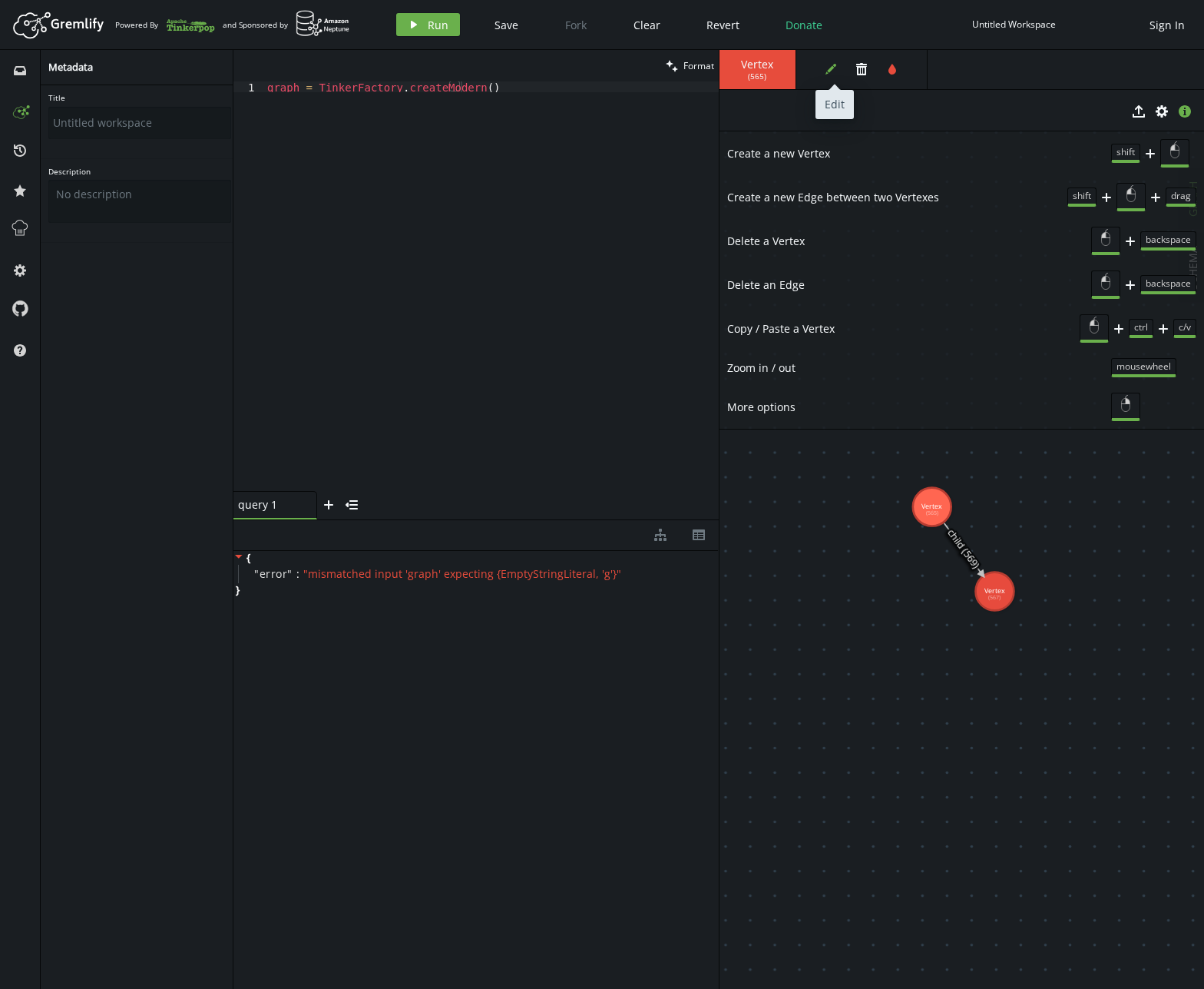
click at [835, 78] on button "edit" at bounding box center [830, 69] width 23 height 23
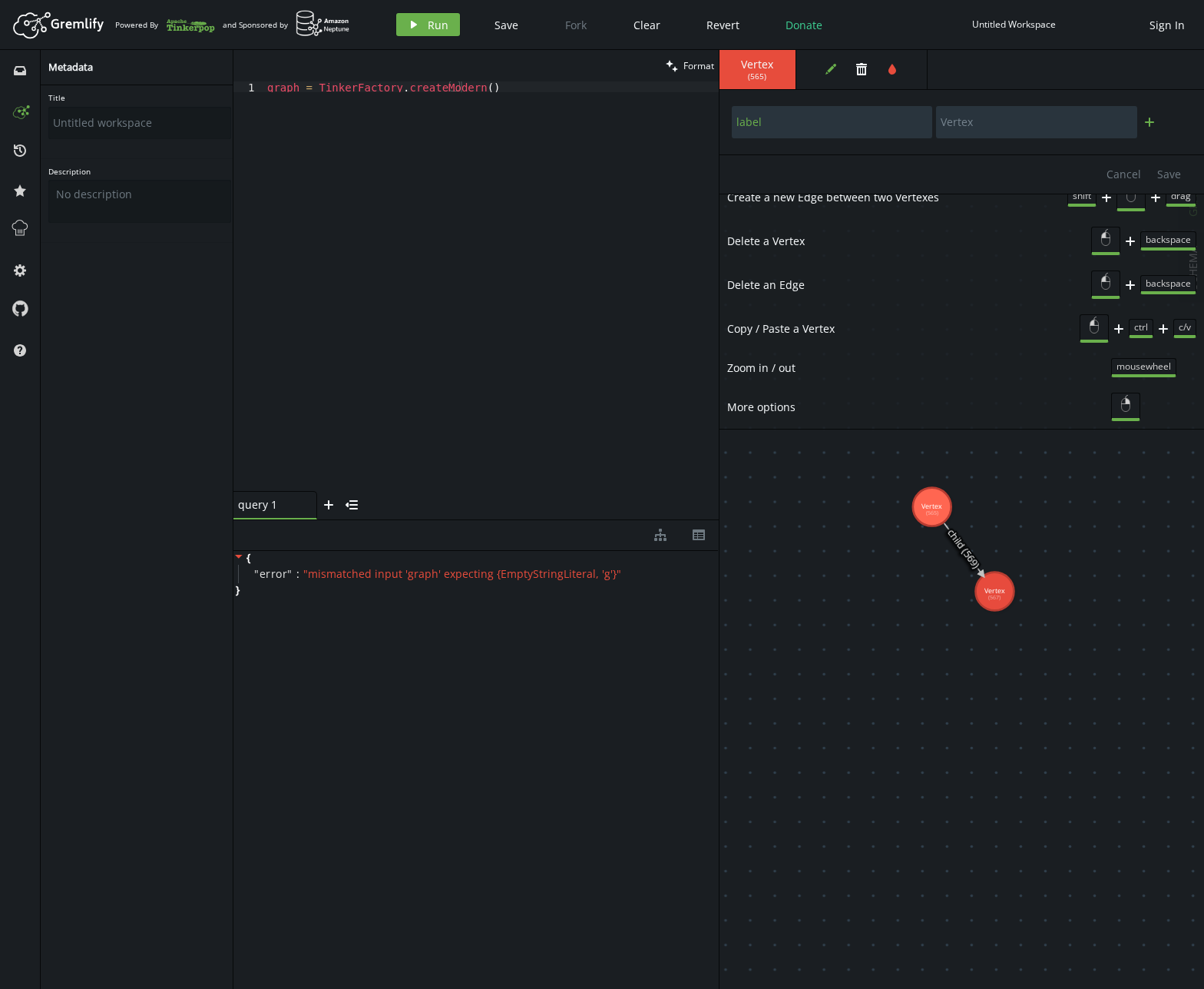
click at [1031, 119] on icon "plus" at bounding box center [1150, 122] width 13 height 13
click at [854, 168] on input "text" at bounding box center [832, 164] width 201 height 33
click at [1031, 169] on icon "button" at bounding box center [1150, 164] width 11 height 13
click at [25, 253] on span "cog" at bounding box center [19, 270] width 24 height 40
click at [25, 228] on icon at bounding box center [20, 228] width 20 height 20
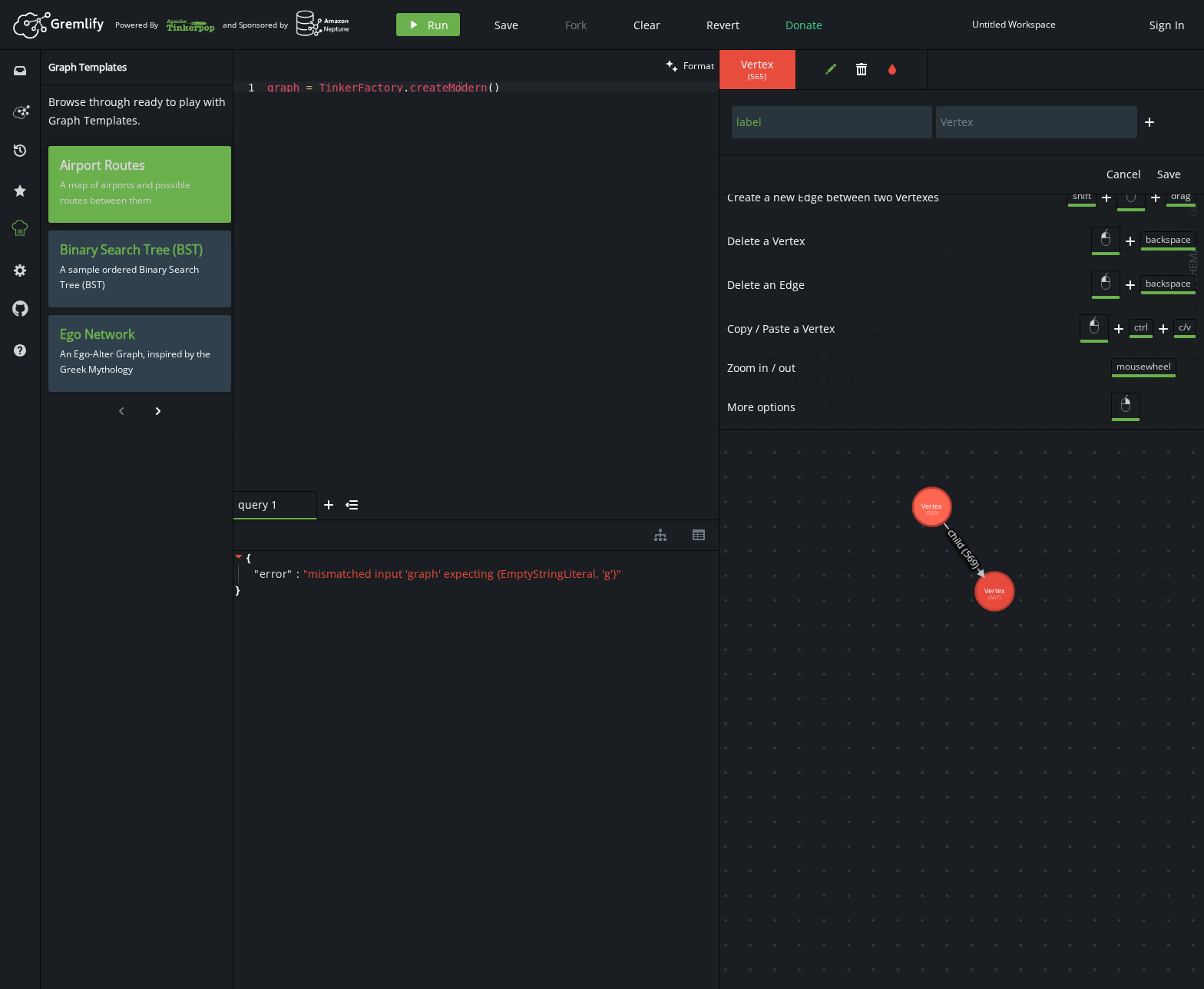
click at [122, 197] on p "A map of airports and possible routes between them" at bounding box center [139, 193] width 159 height 38
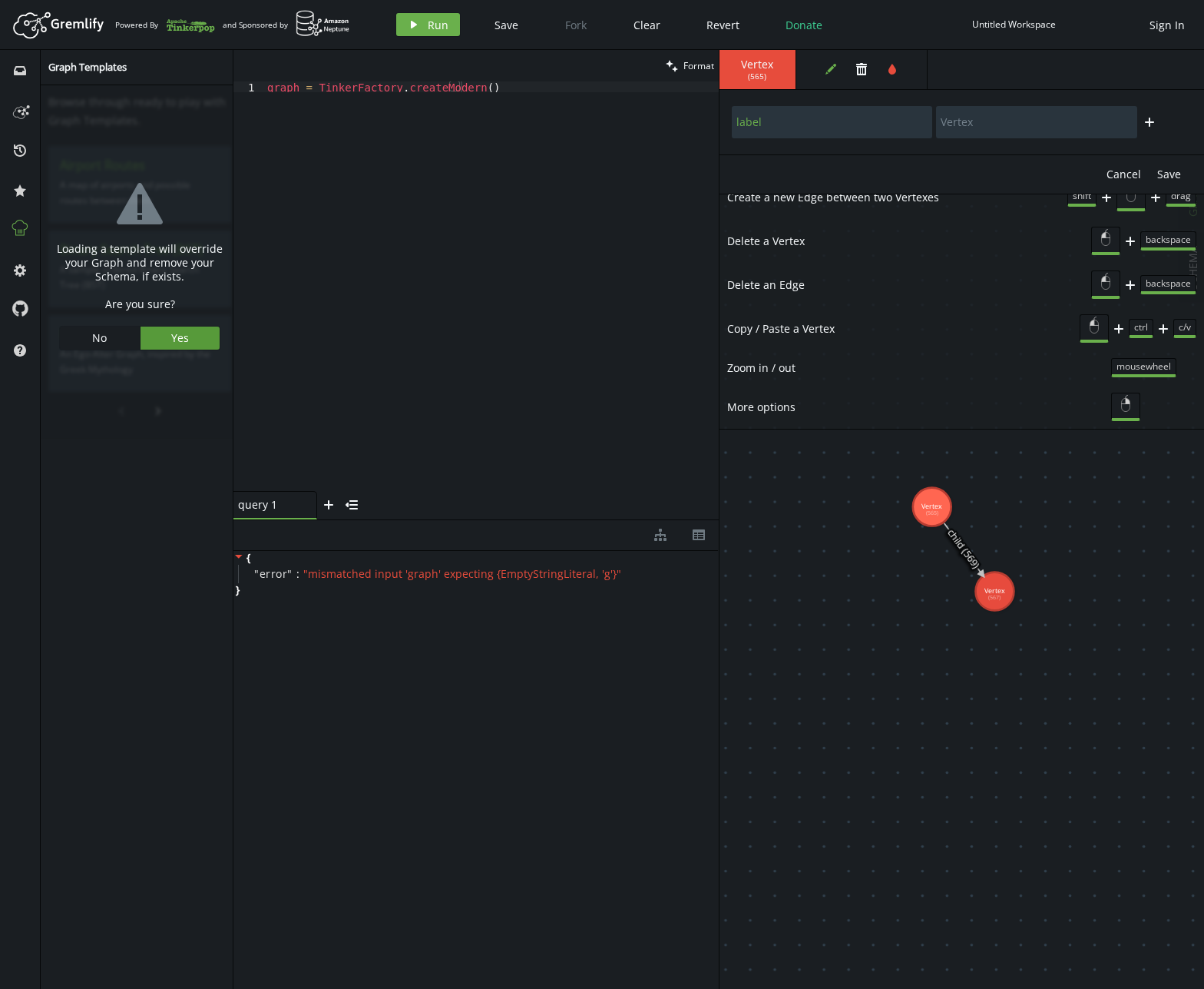
click at [187, 341] on button "Yes" at bounding box center [180, 338] width 80 height 23
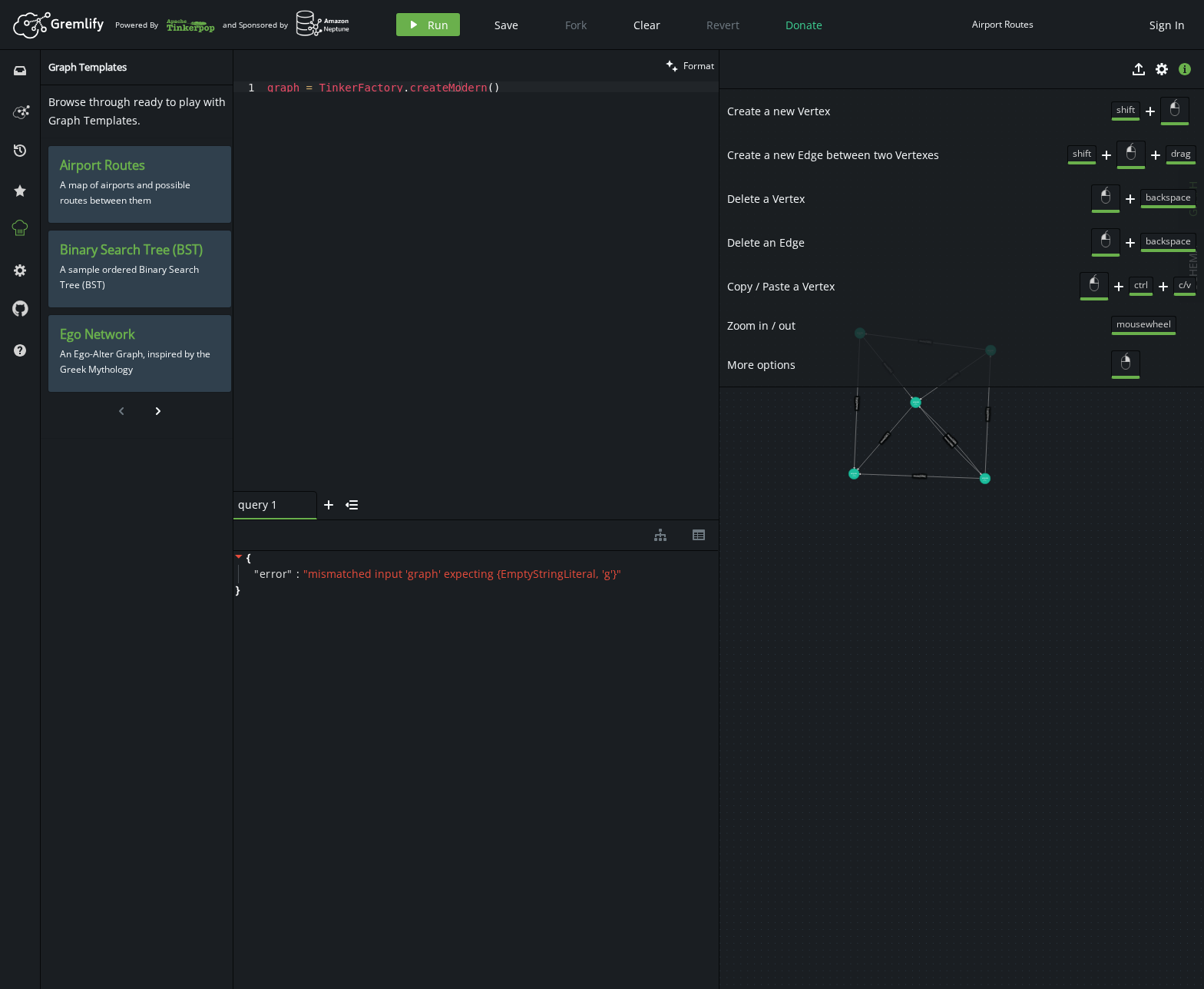
drag, startPoint x: 1008, startPoint y: 514, endPoint x: 1167, endPoint y: 673, distance: 224.9
drag, startPoint x: 978, startPoint y: 482, endPoint x: 957, endPoint y: 571, distance: 91.4
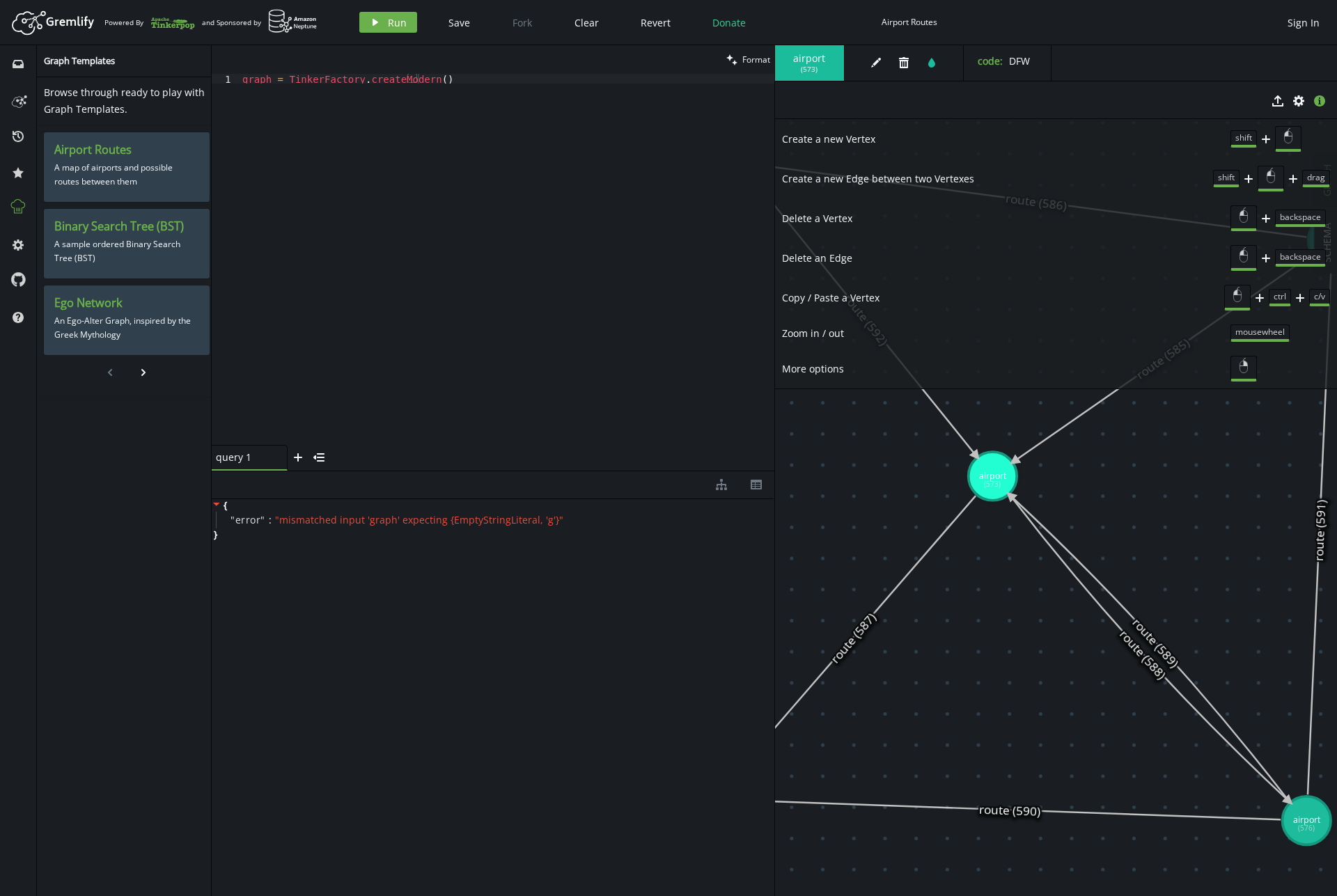
drag, startPoint x: 976, startPoint y: 536, endPoint x: 1037, endPoint y: 548, distance: 62.2
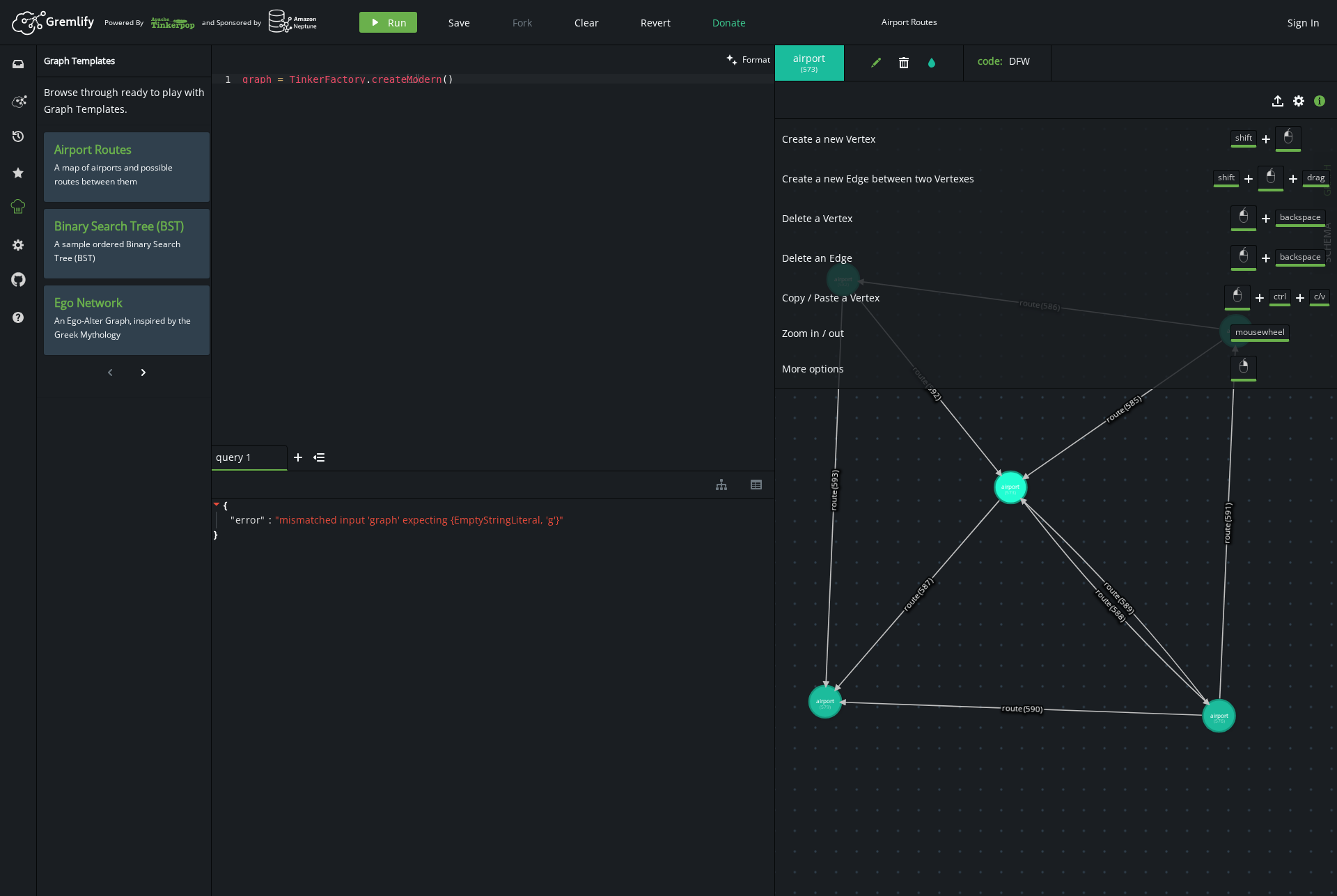
click at [869, 71] on button "edit" at bounding box center [875, 62] width 21 height 21
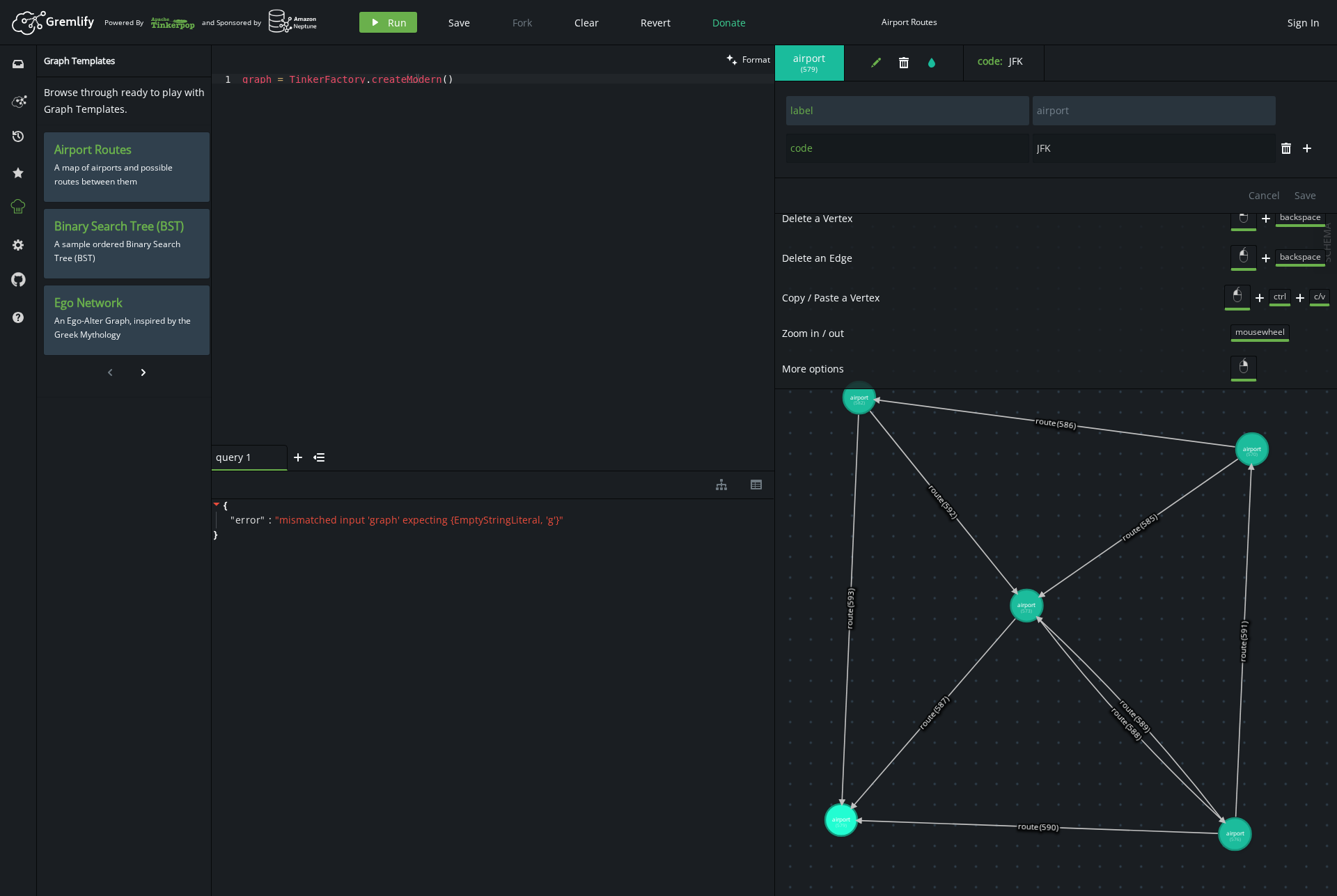
drag, startPoint x: 938, startPoint y: 476, endPoint x: 948, endPoint y: 642, distance: 166.3
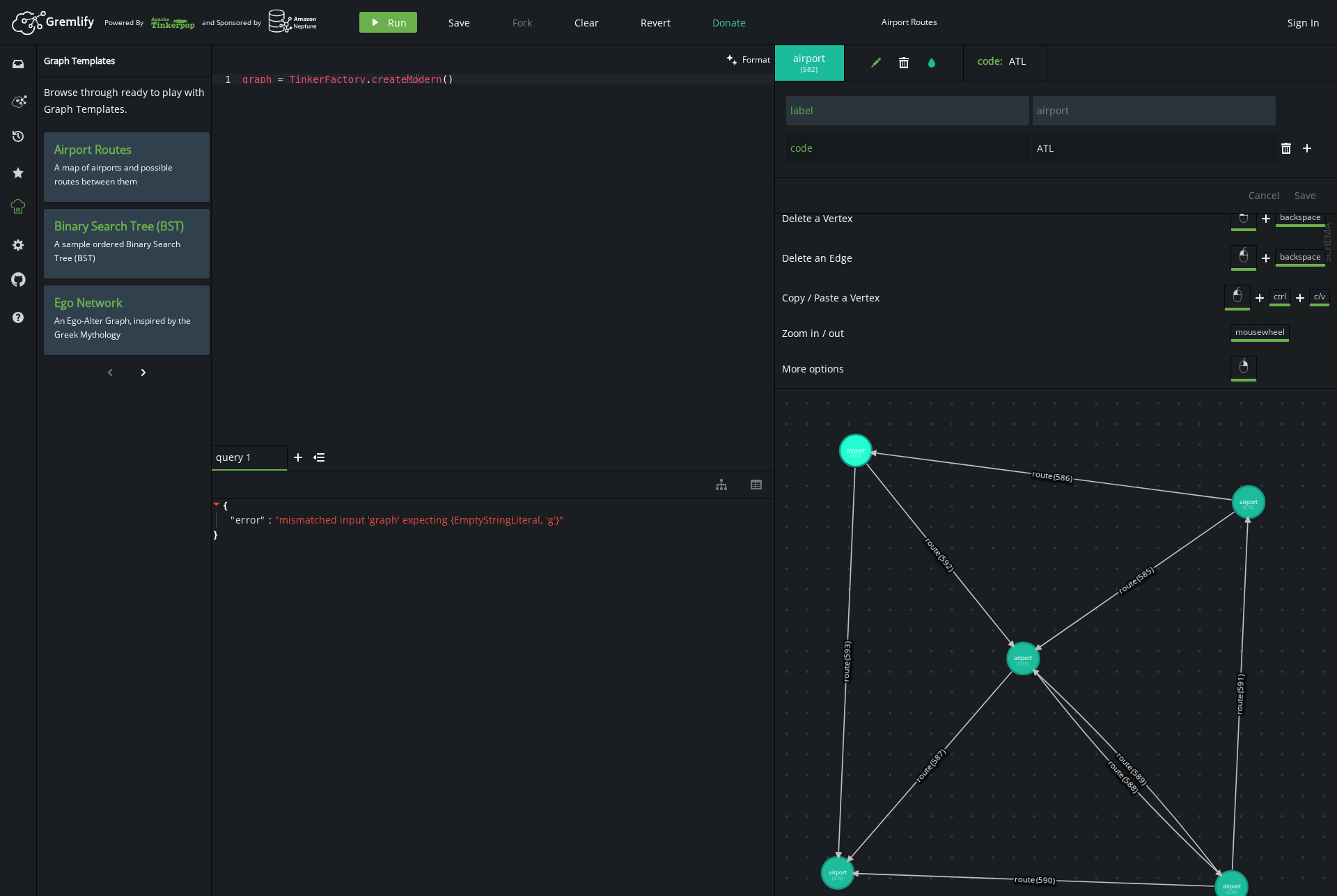
type input "AUS"
